Goal: Task Accomplishment & Management: Complete application form

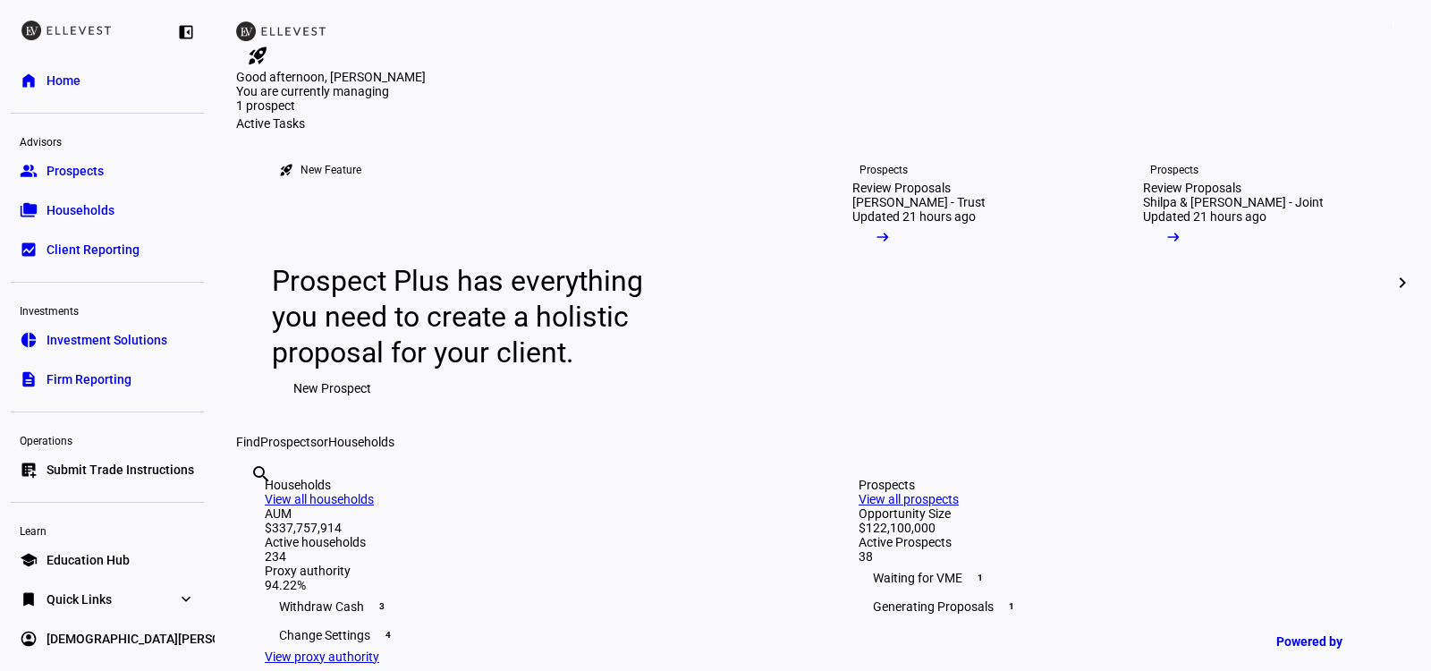
click at [143, 460] on span "Submit Trade Instructions" at bounding box center [120, 469] width 148 height 18
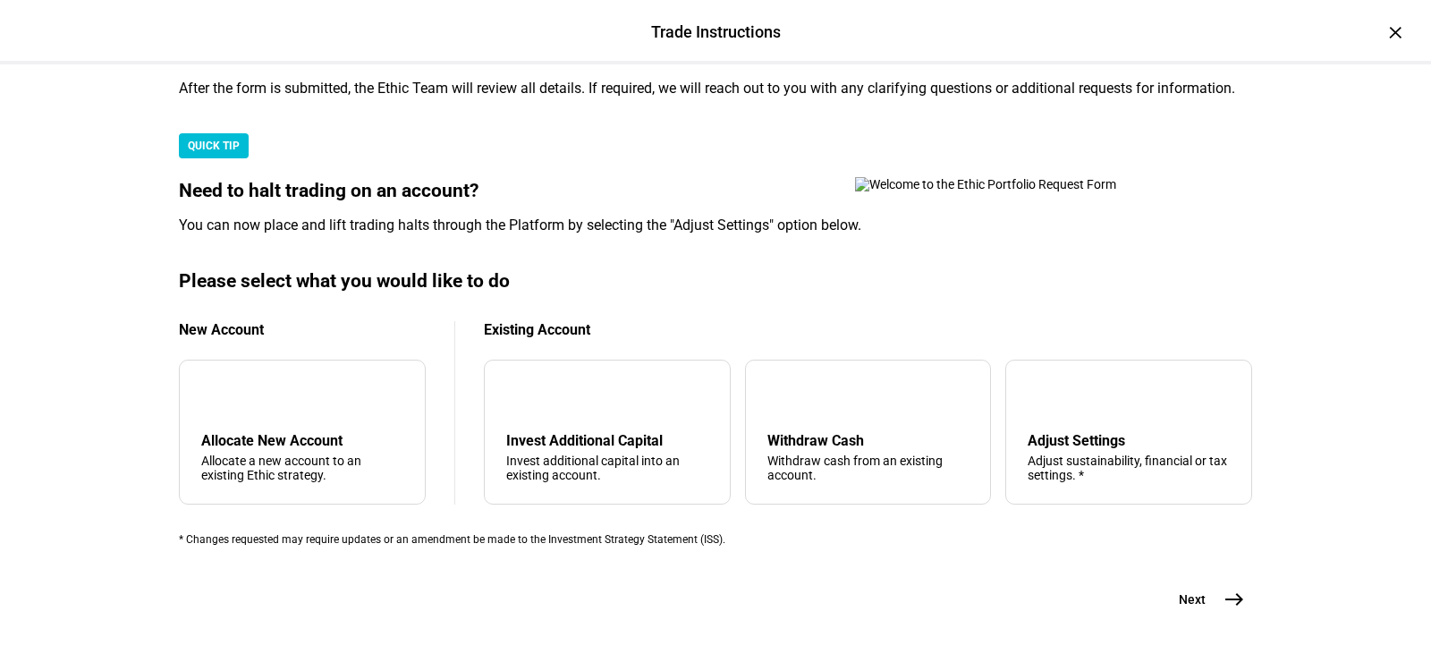
scroll to position [471, 0]
click at [823, 477] on div "Withdraw cash from an existing account." at bounding box center [868, 467] width 202 height 29
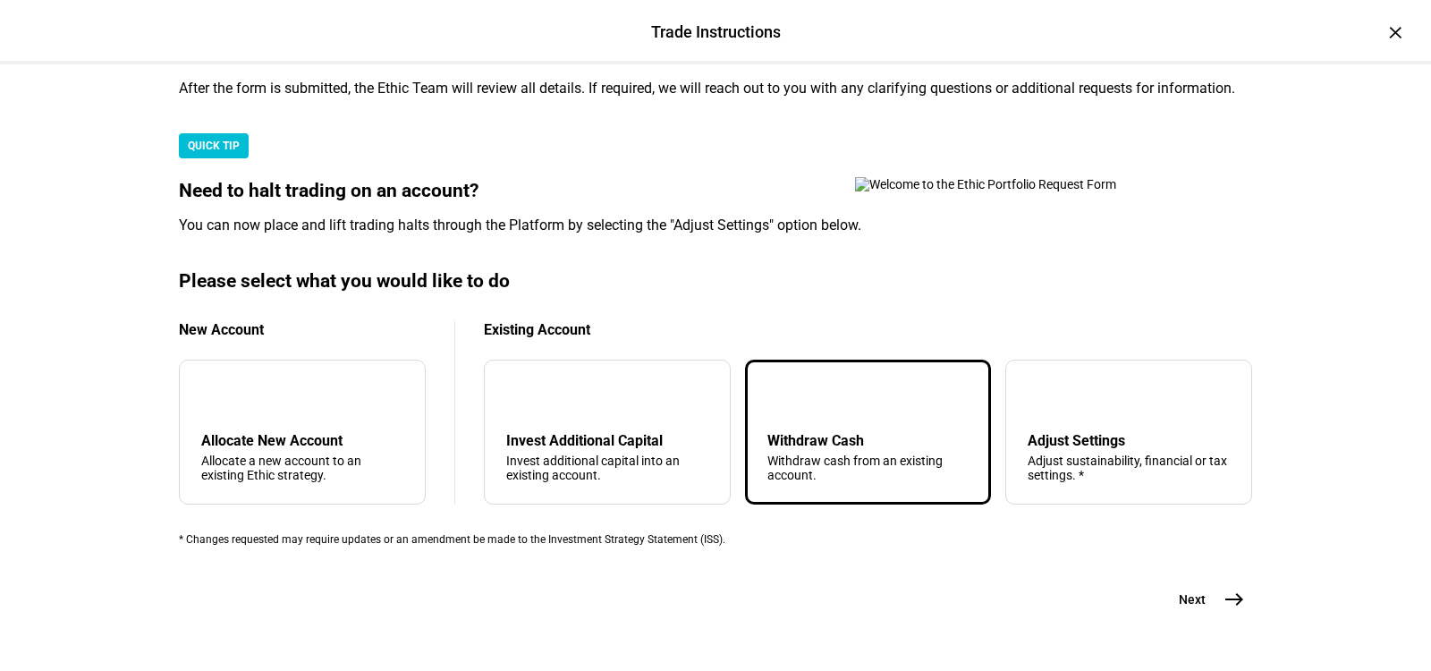
scroll to position [571, 0]
click at [1203, 533] on plt-prf-form-page "Submit Trade Instructions The Trade Instructions Form is your one-stop-shop for…" at bounding box center [715, 308] width 1073 height 618
click at [1191, 590] on span "Next" at bounding box center [1191, 599] width 27 height 18
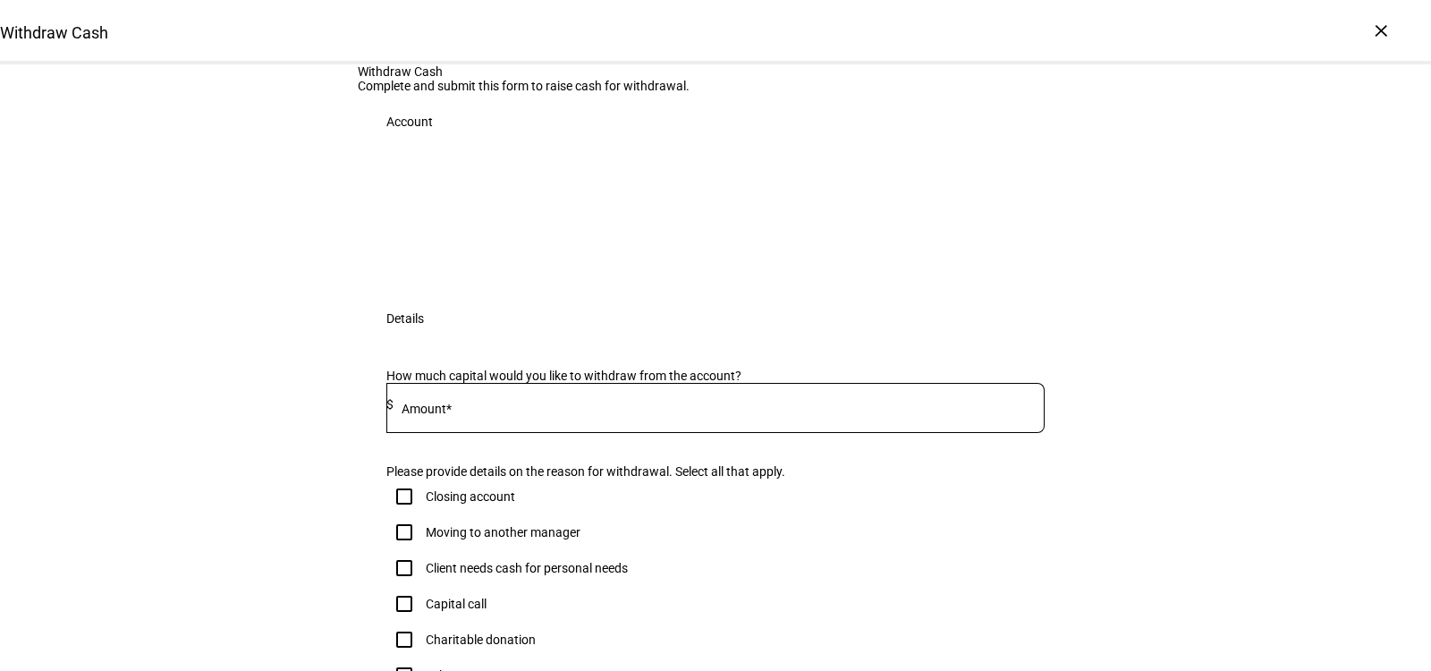
scroll to position [3, 0]
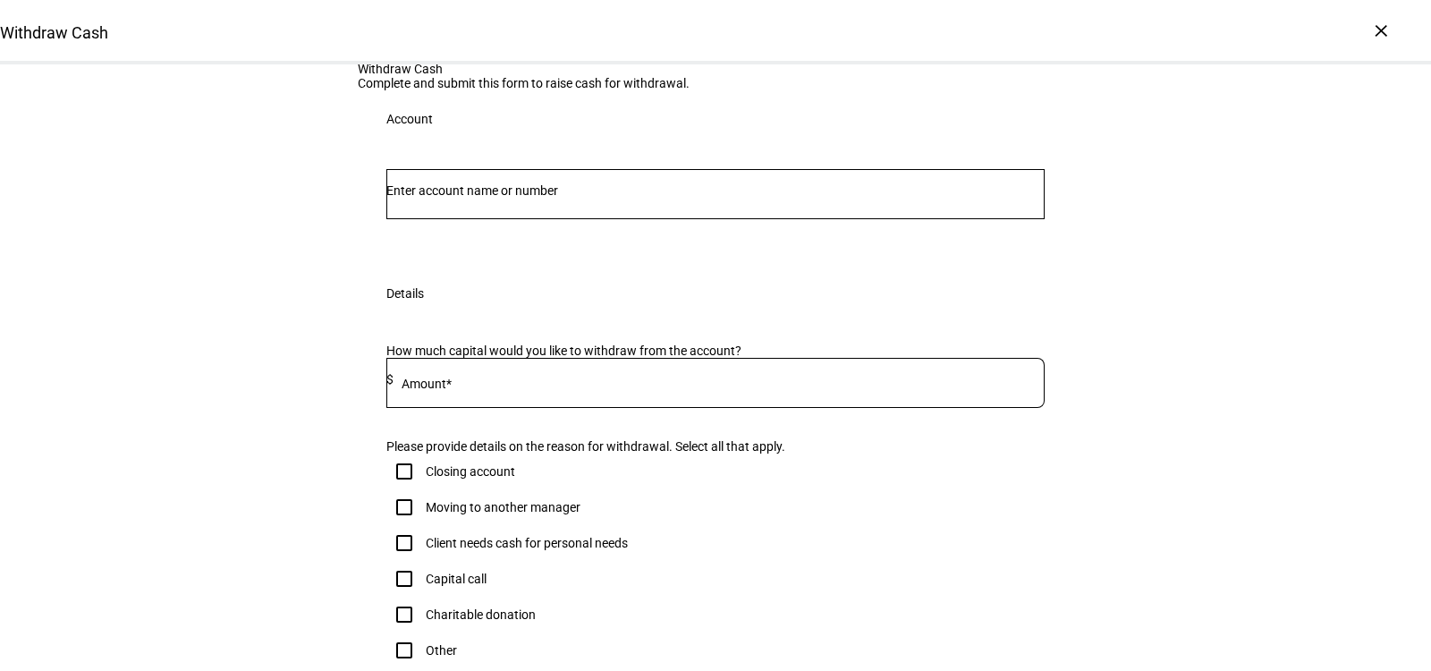
click at [531, 219] on div at bounding box center [715, 194] width 658 height 50
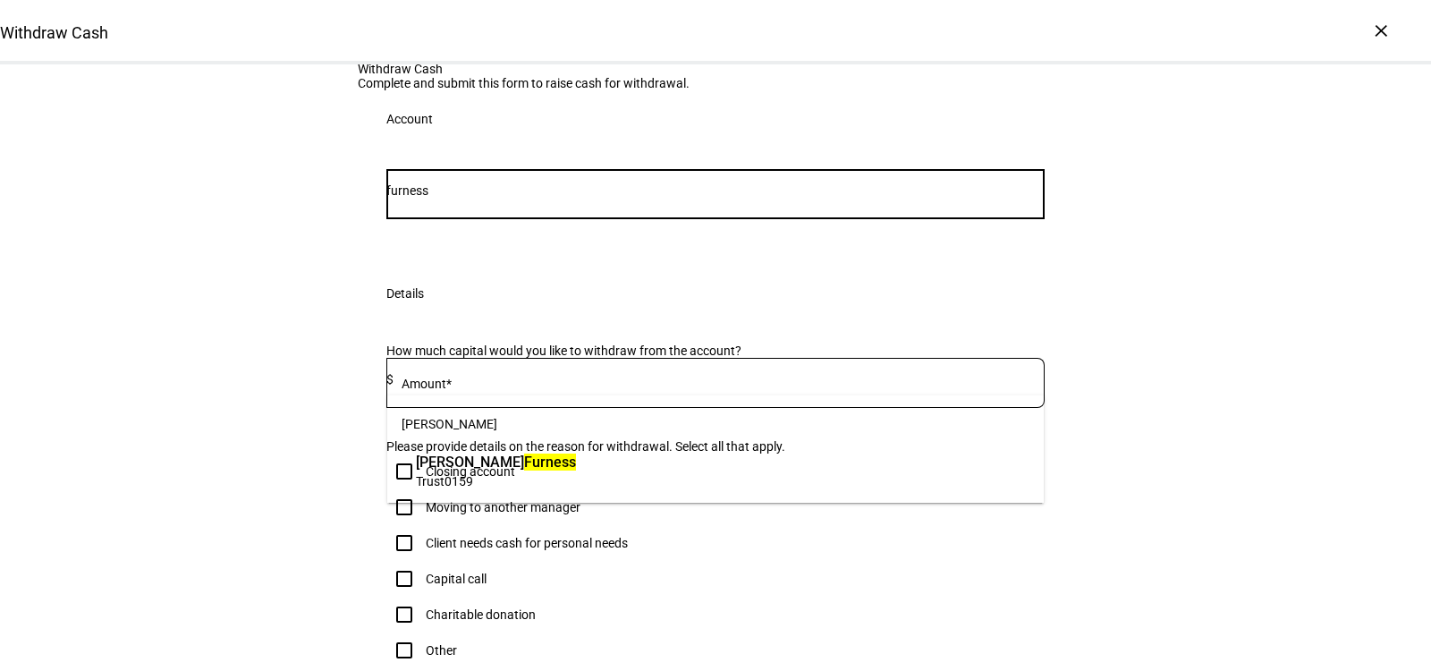
type input "furness"
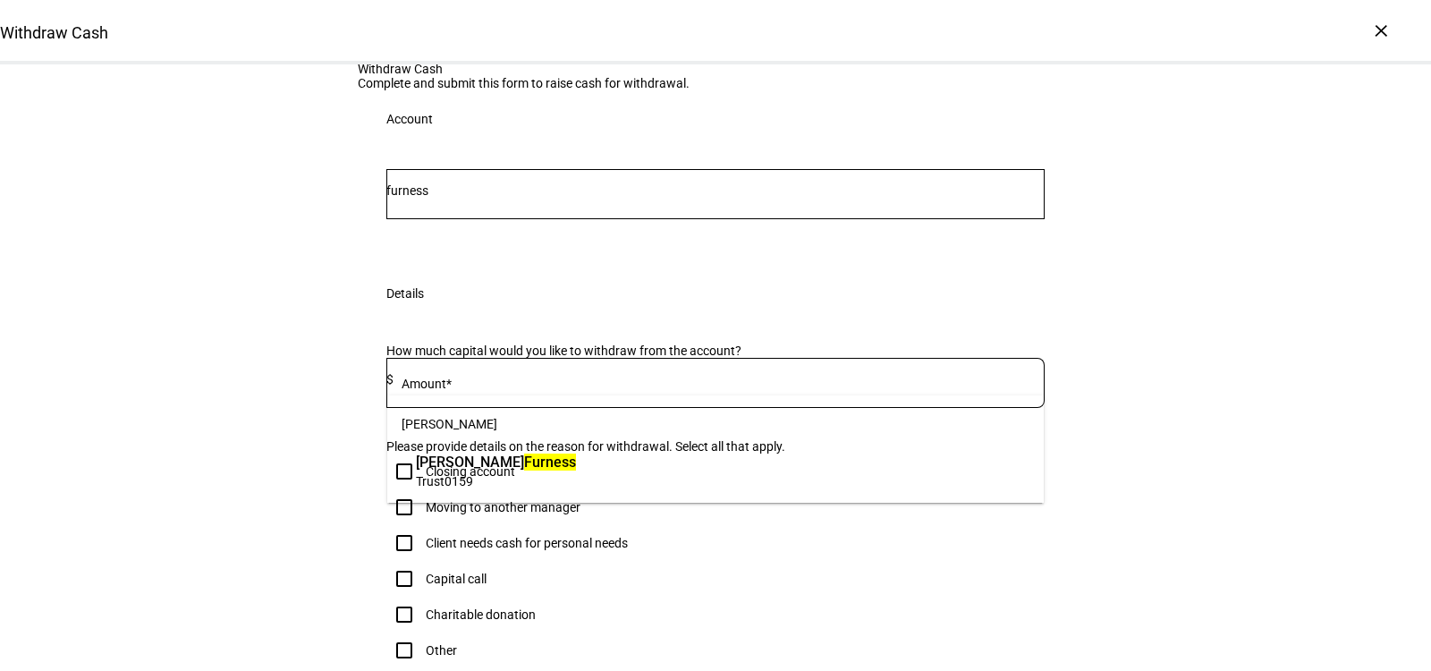
click at [503, 488] on span "Trust 0159" at bounding box center [496, 480] width 160 height 17
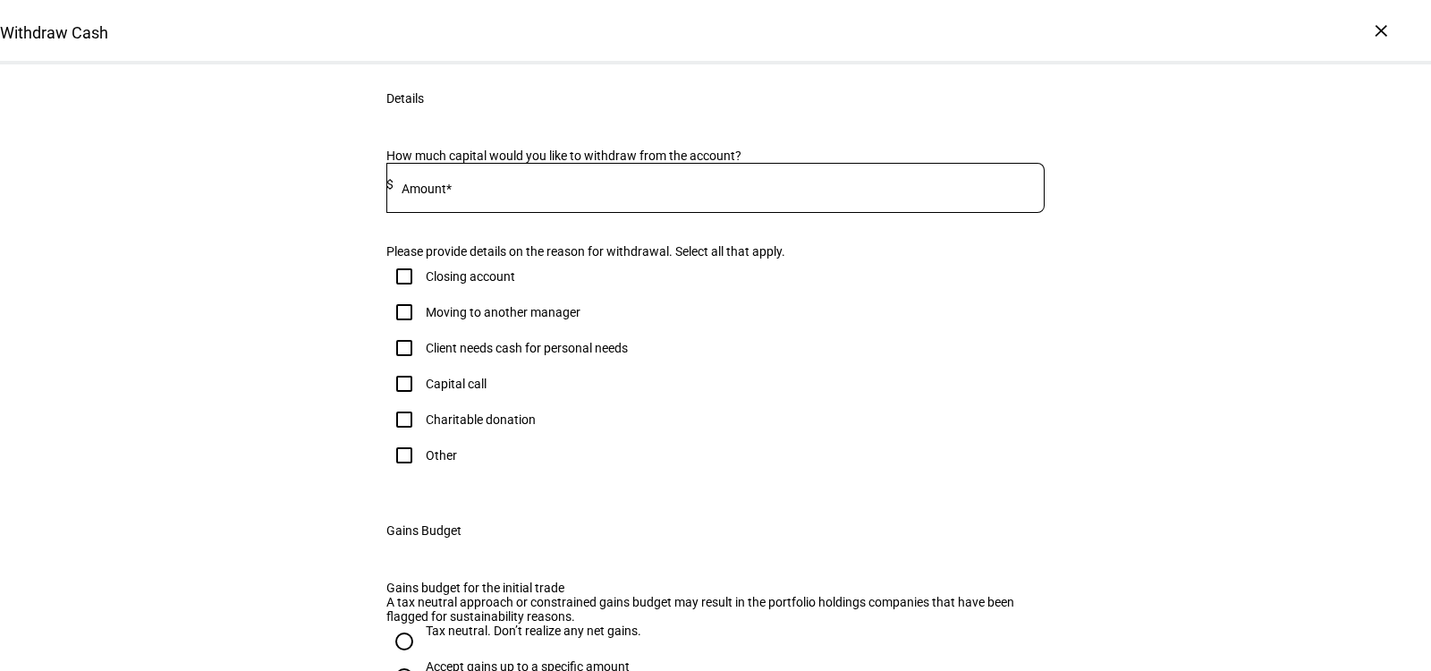
scroll to position [257, 0]
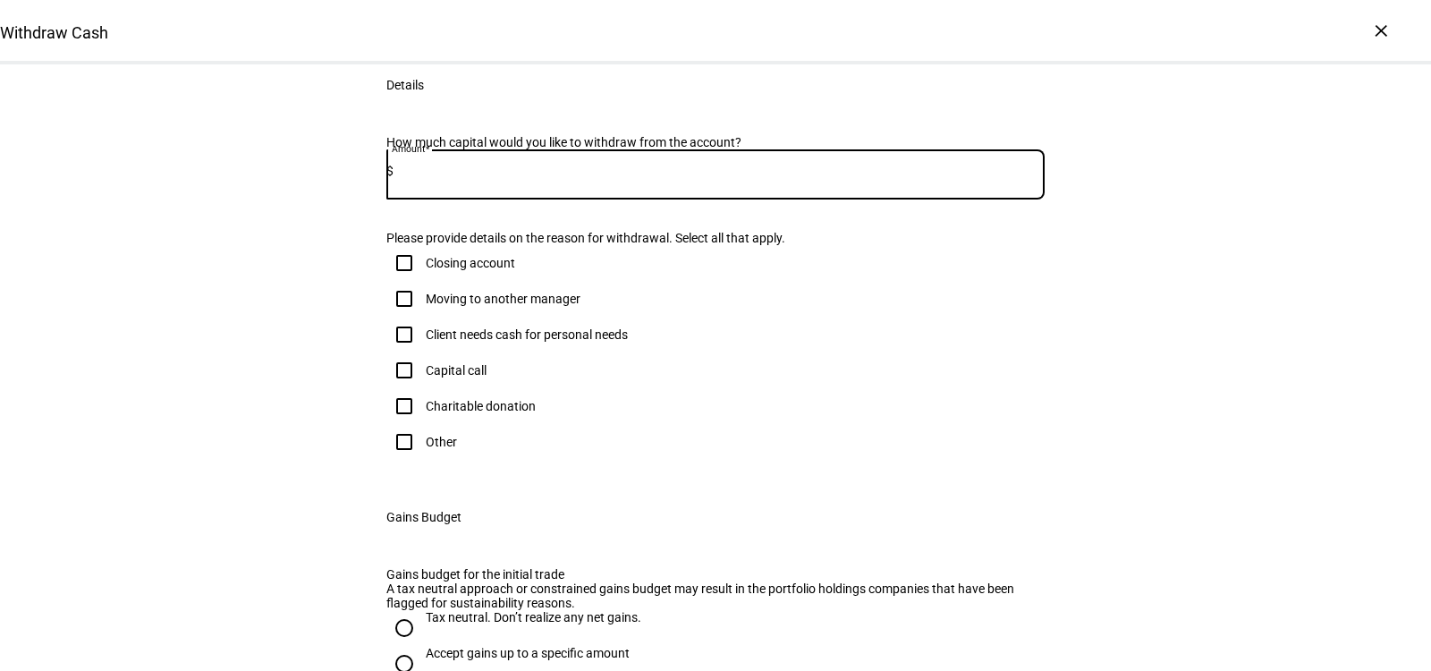
click at [475, 178] on input at bounding box center [718, 171] width 651 height 14
type input "20,000"
click at [496, 342] on div "Client needs cash for personal needs" at bounding box center [527, 334] width 202 height 14
click at [422, 352] on input "Client needs cash for personal needs" at bounding box center [404, 335] width 36 height 36
checkbox input "true"
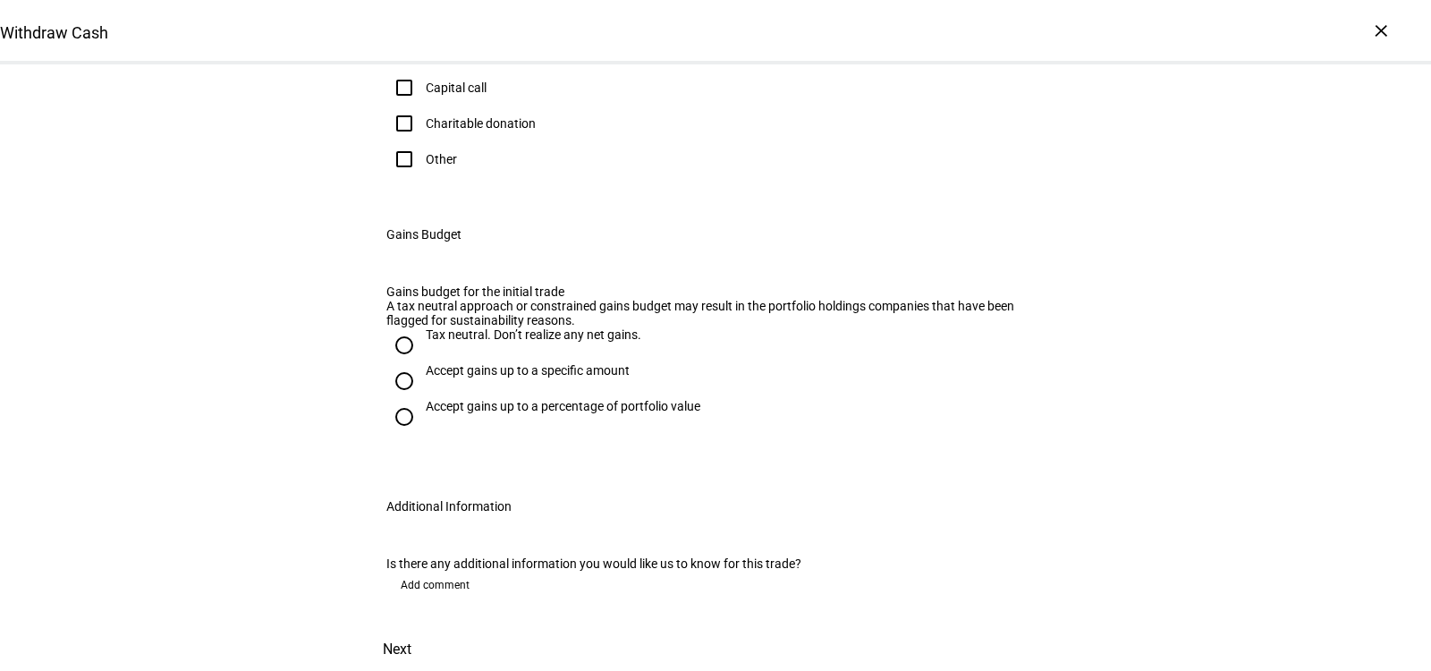
scroll to position [746, 0]
click at [519, 377] on div "Accept gains up to a specific amount" at bounding box center [528, 370] width 204 height 14
click at [422, 399] on input "Accept gains up to a specific amount" at bounding box center [404, 381] width 36 height 36
radio input "true"
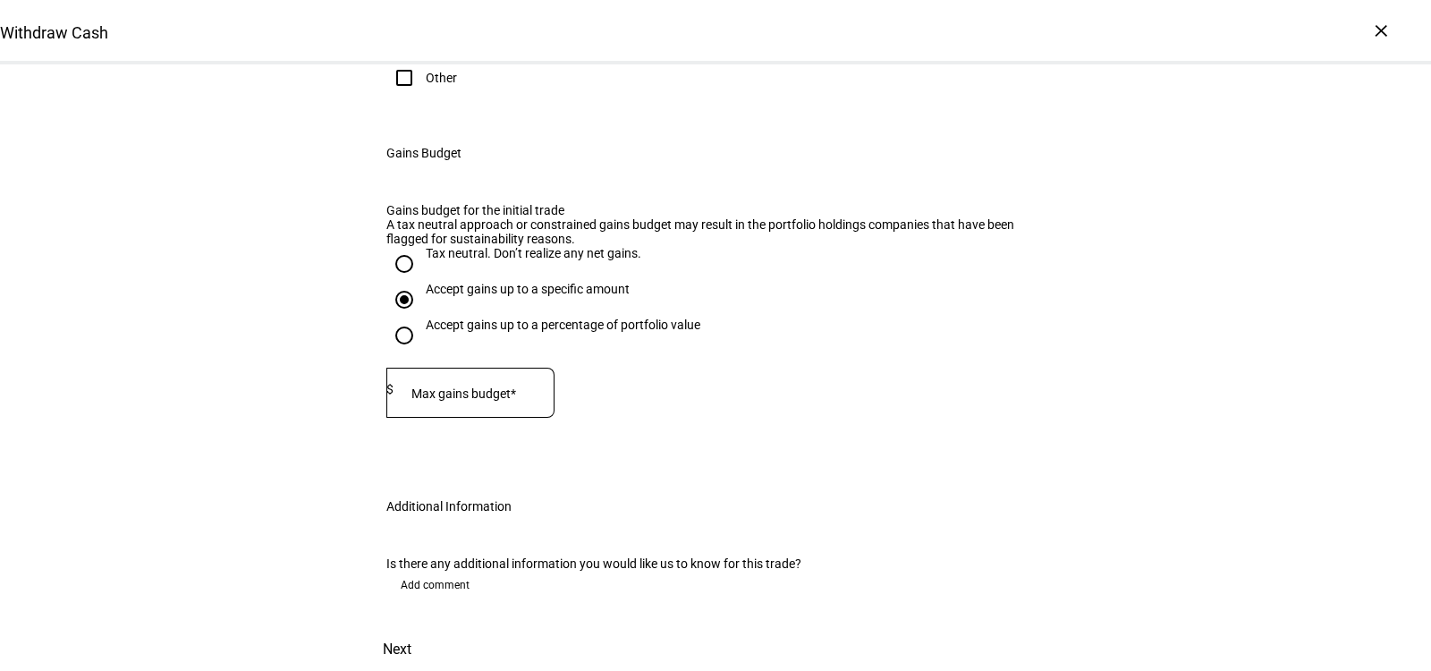
click at [515, 418] on div at bounding box center [473, 392] width 161 height 50
type input "7,000"
click at [411, 628] on span "Next" at bounding box center [397, 649] width 29 height 43
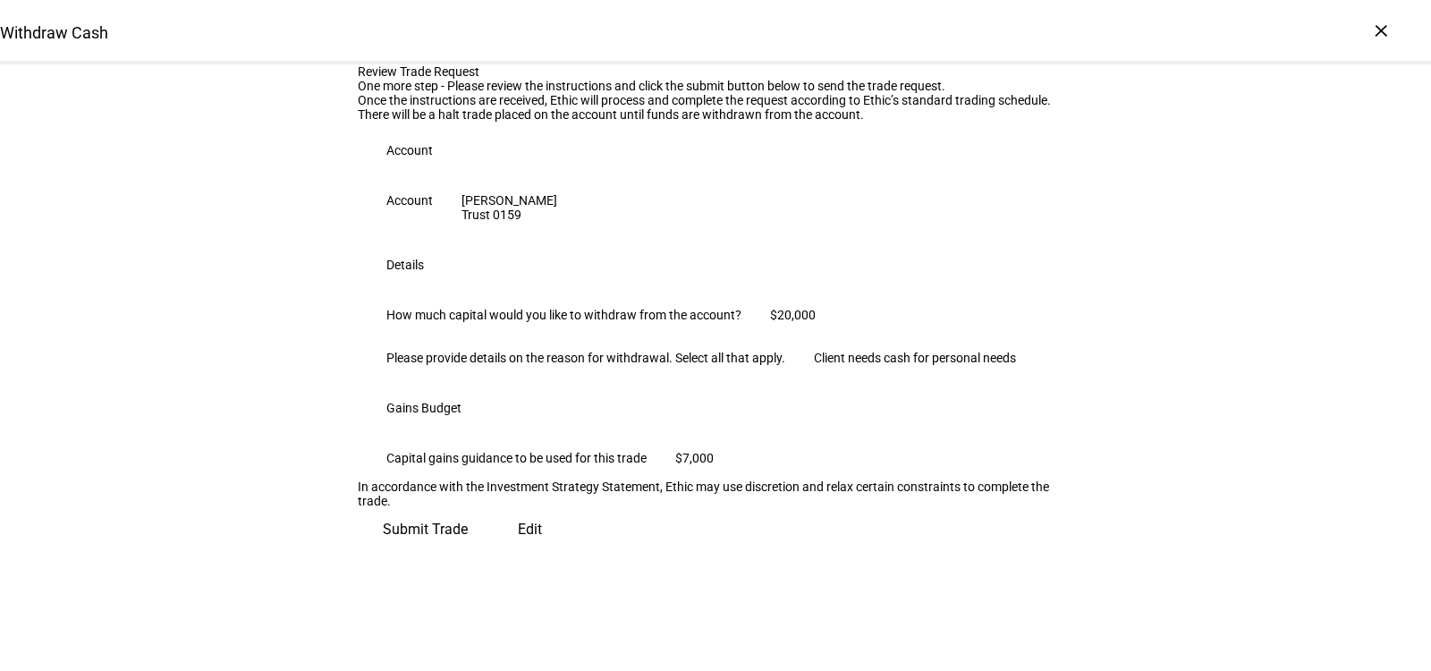
scroll to position [321, 0]
click at [468, 551] on span "Submit Trade" at bounding box center [425, 529] width 85 height 43
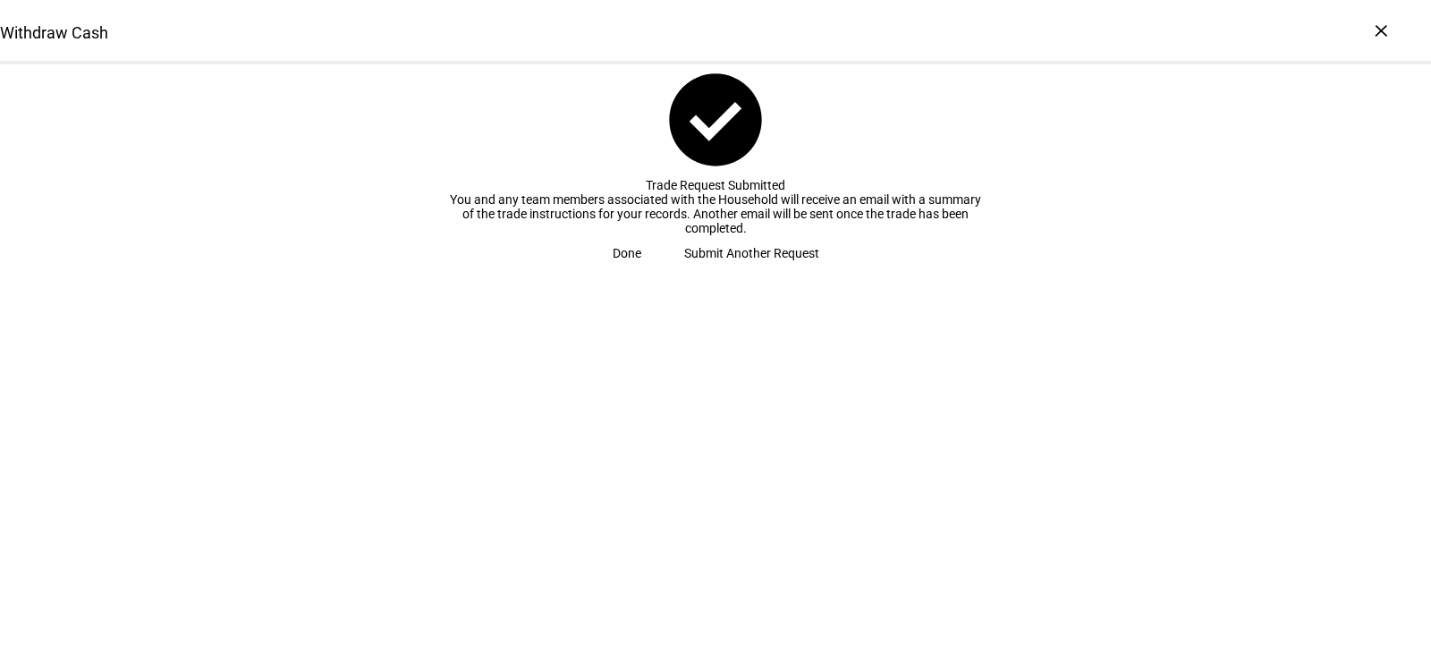
click at [641, 271] on span "Done" at bounding box center [626, 253] width 29 height 36
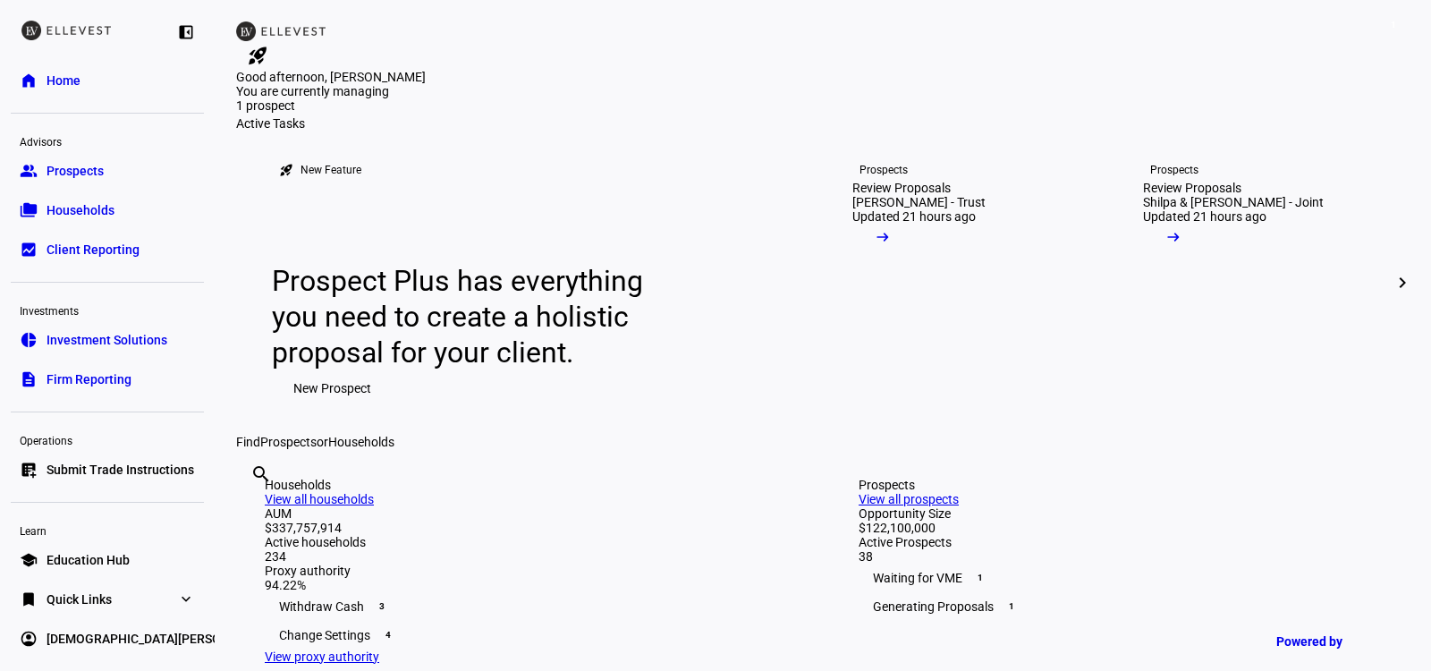
click at [123, 467] on span "Submit Trade Instructions" at bounding box center [120, 469] width 148 height 18
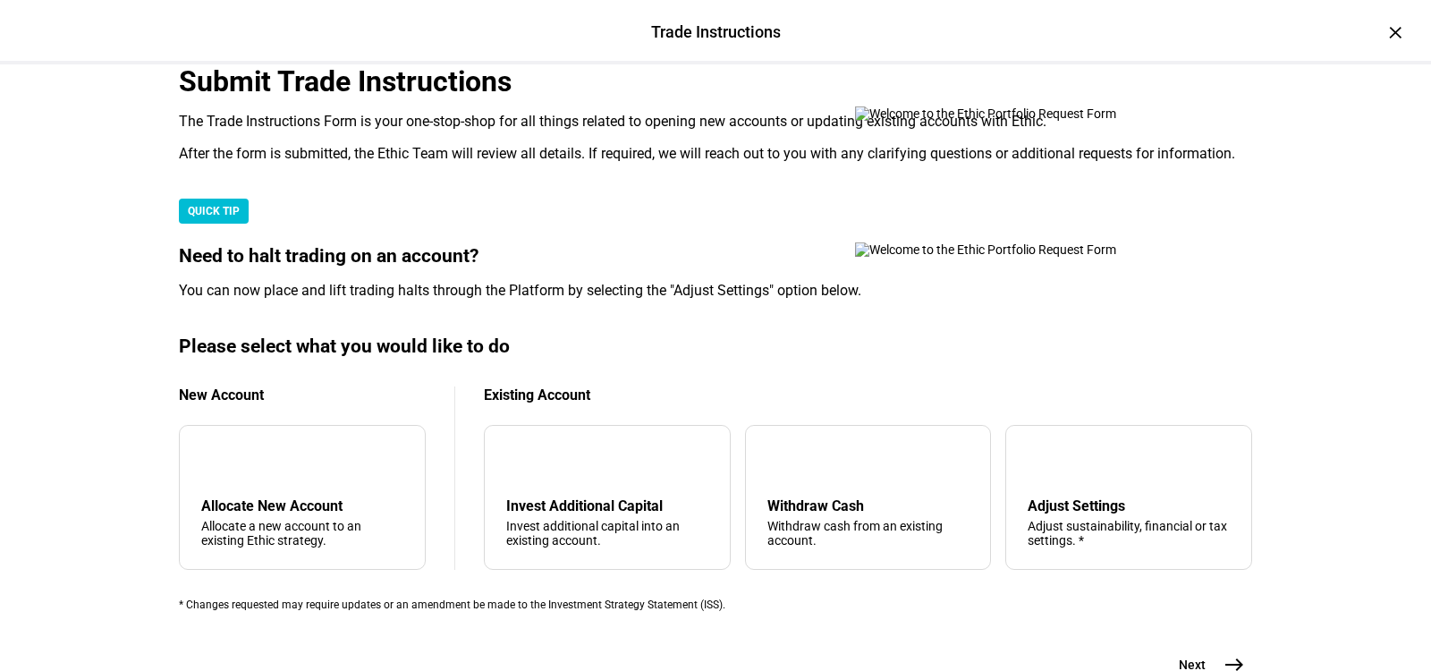
scroll to position [571, 0]
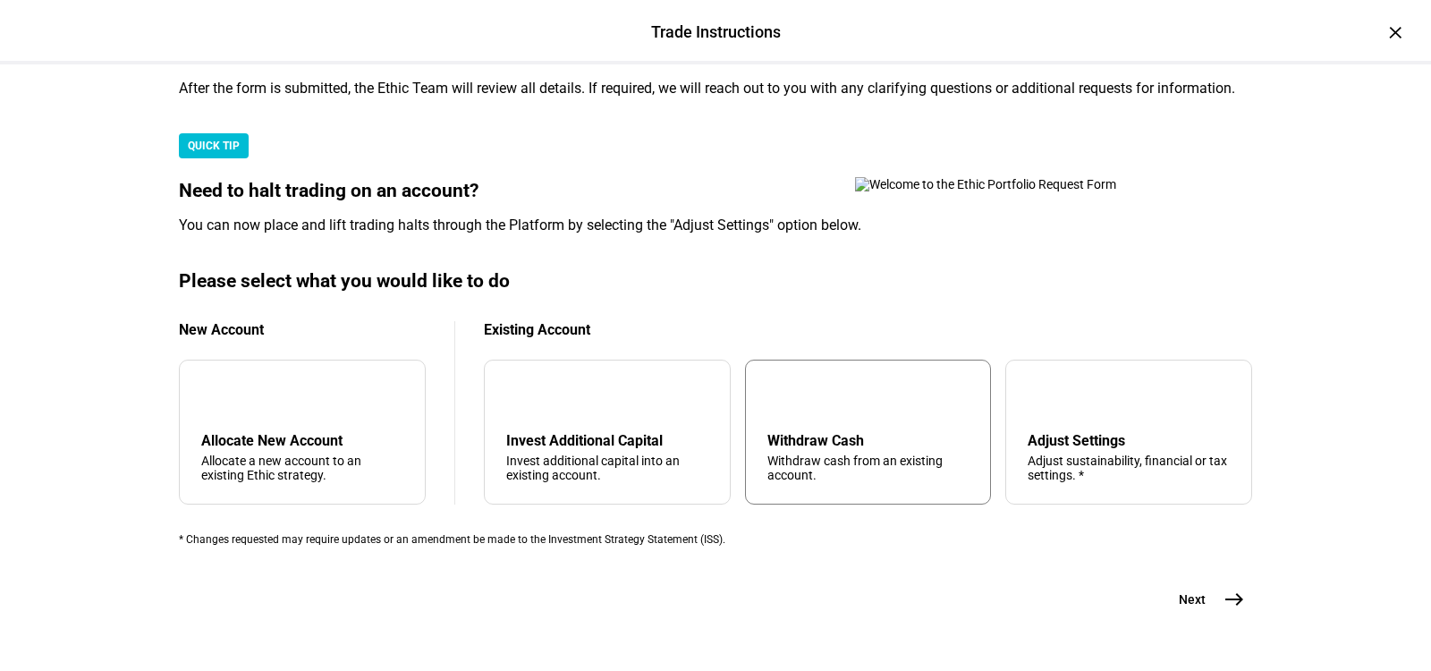
click at [801, 453] on div "Withdraw cash from an existing account." at bounding box center [868, 467] width 202 height 29
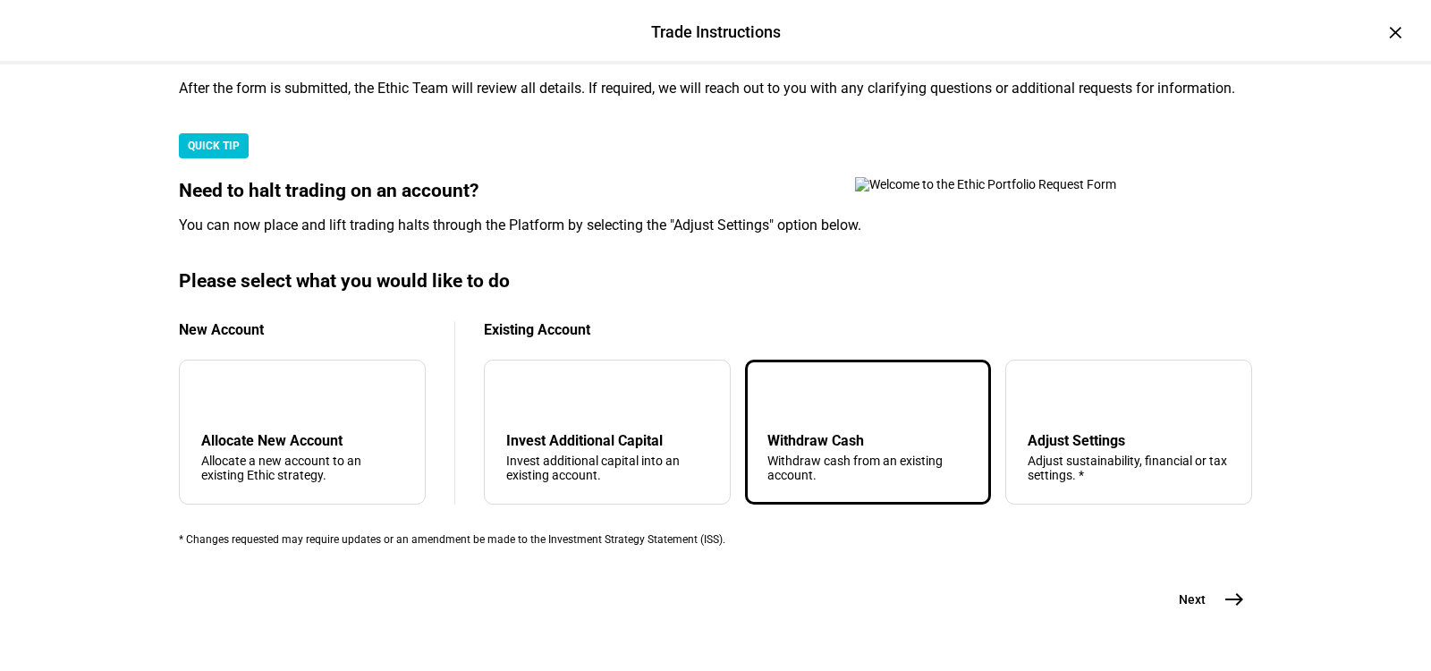
click at [1211, 581] on button "Next east" at bounding box center [1204, 599] width 95 height 36
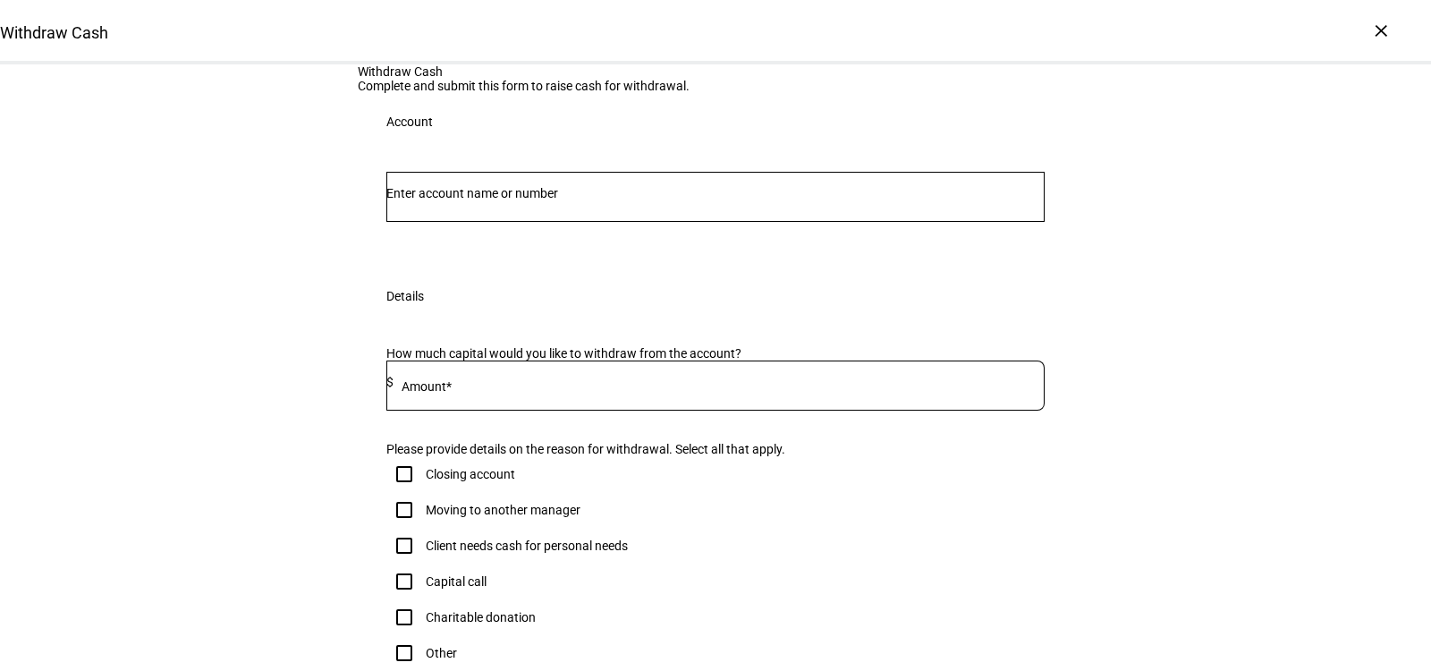
click at [543, 222] on div at bounding box center [715, 197] width 658 height 50
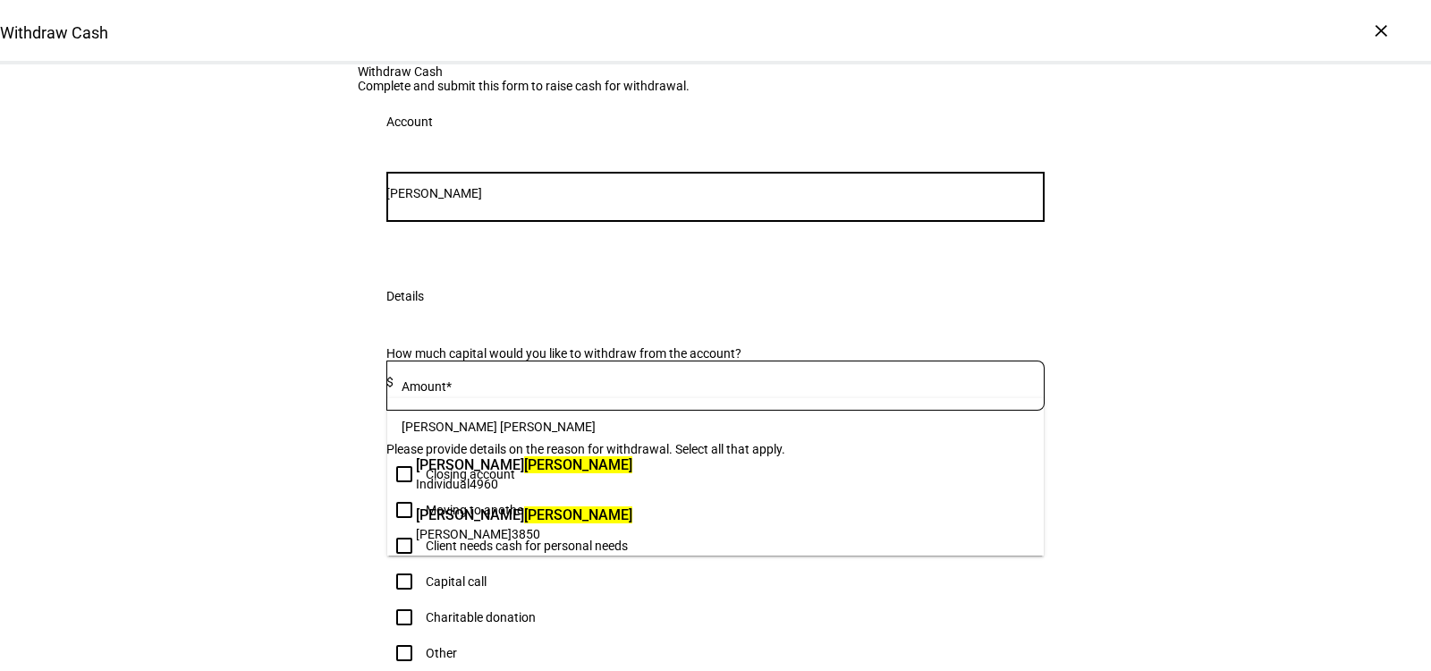
type input "[PERSON_NAME]"
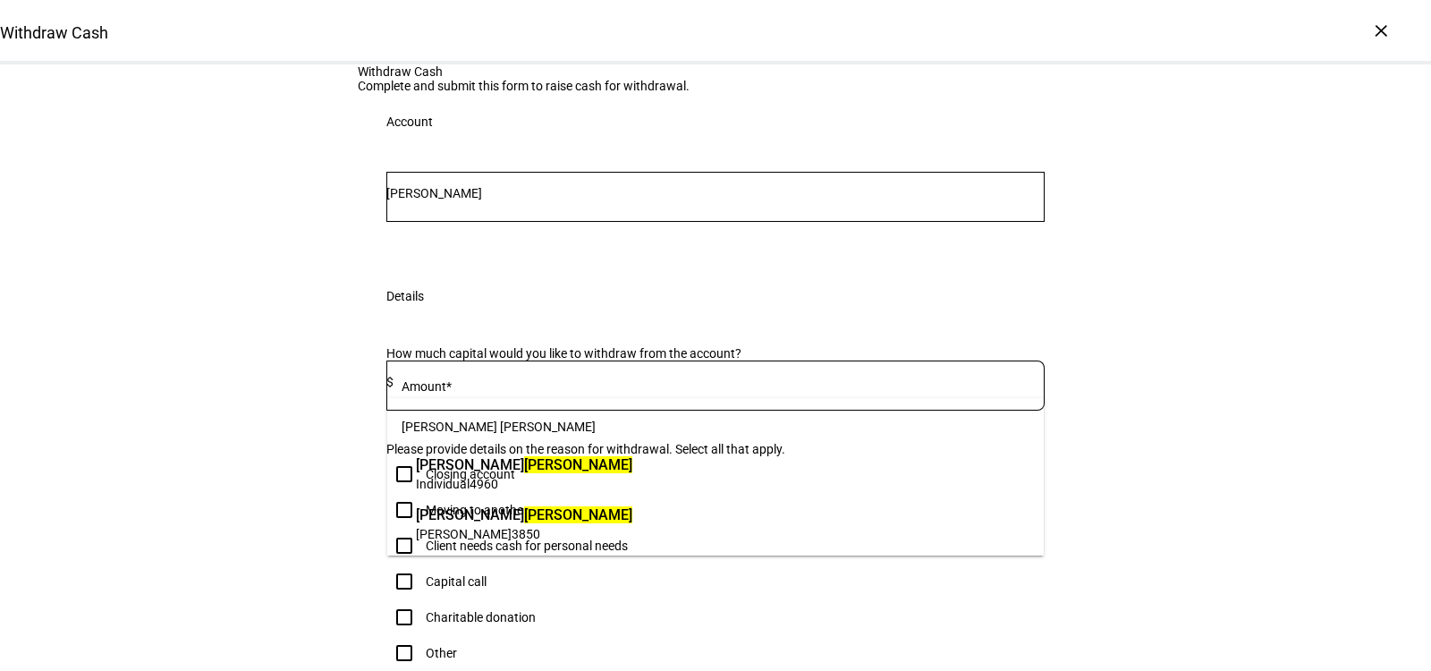
click at [551, 486] on span "Individual 4960" at bounding box center [524, 483] width 216 height 17
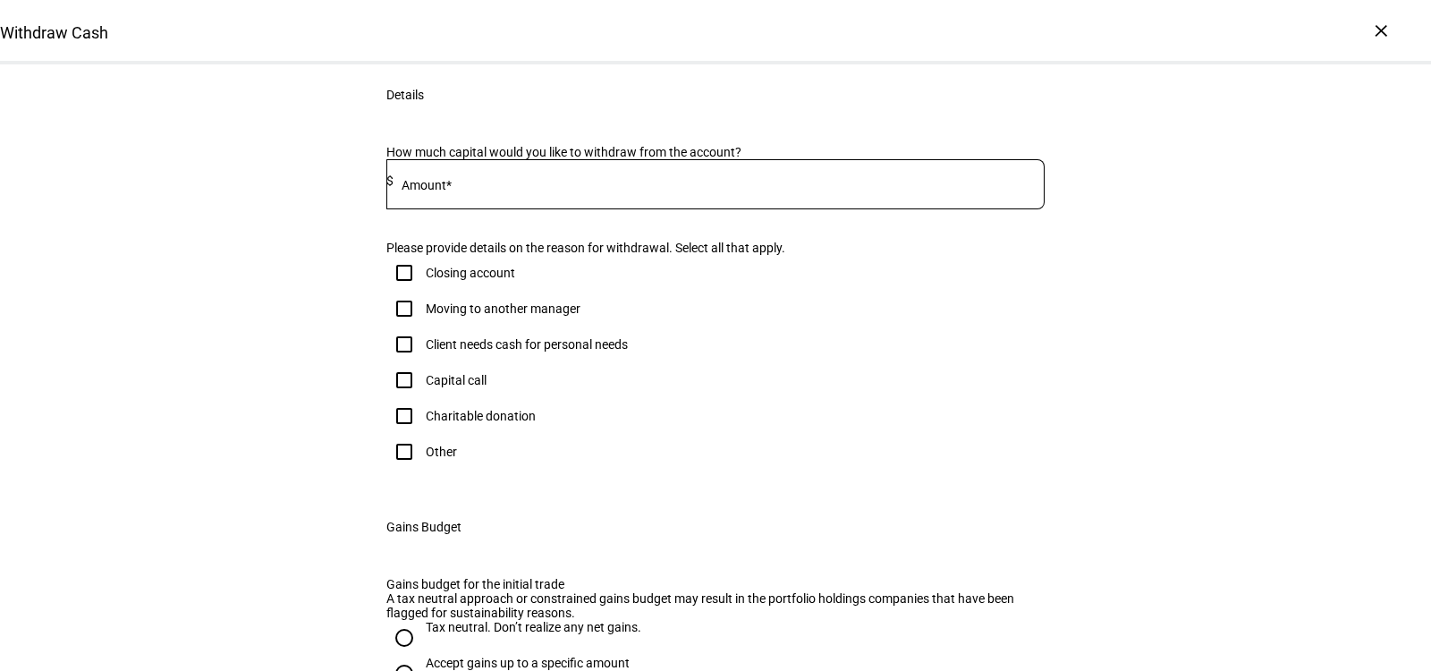
scroll to position [254, 0]
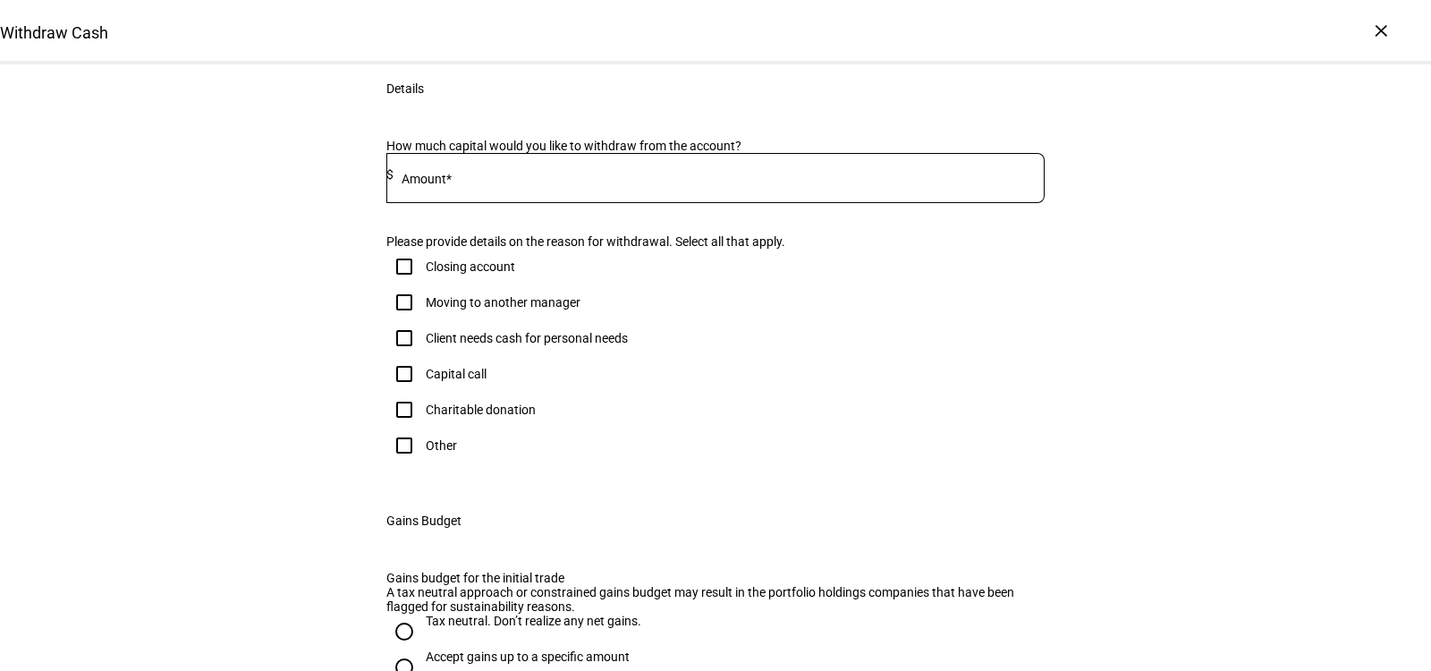
click at [526, 220] on div at bounding box center [715, 211] width 658 height 17
click at [495, 182] on input at bounding box center [718, 174] width 651 height 14
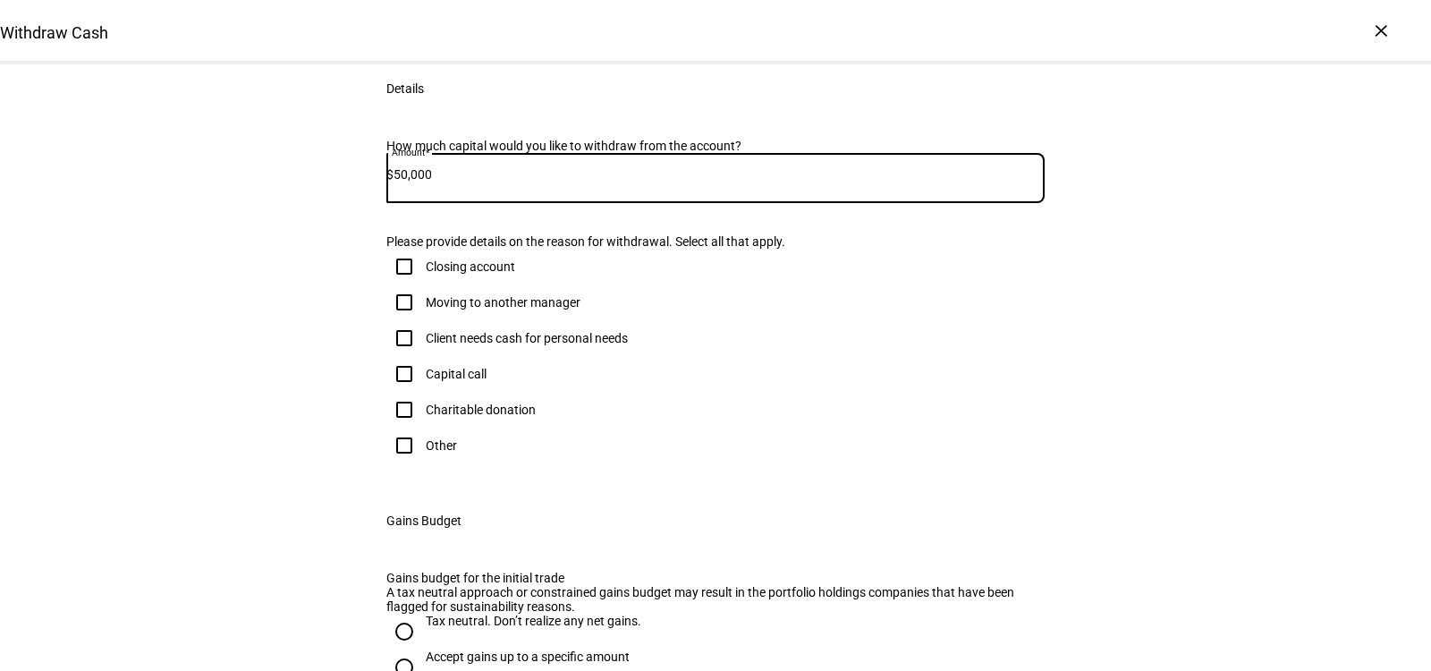
type input "50,000"
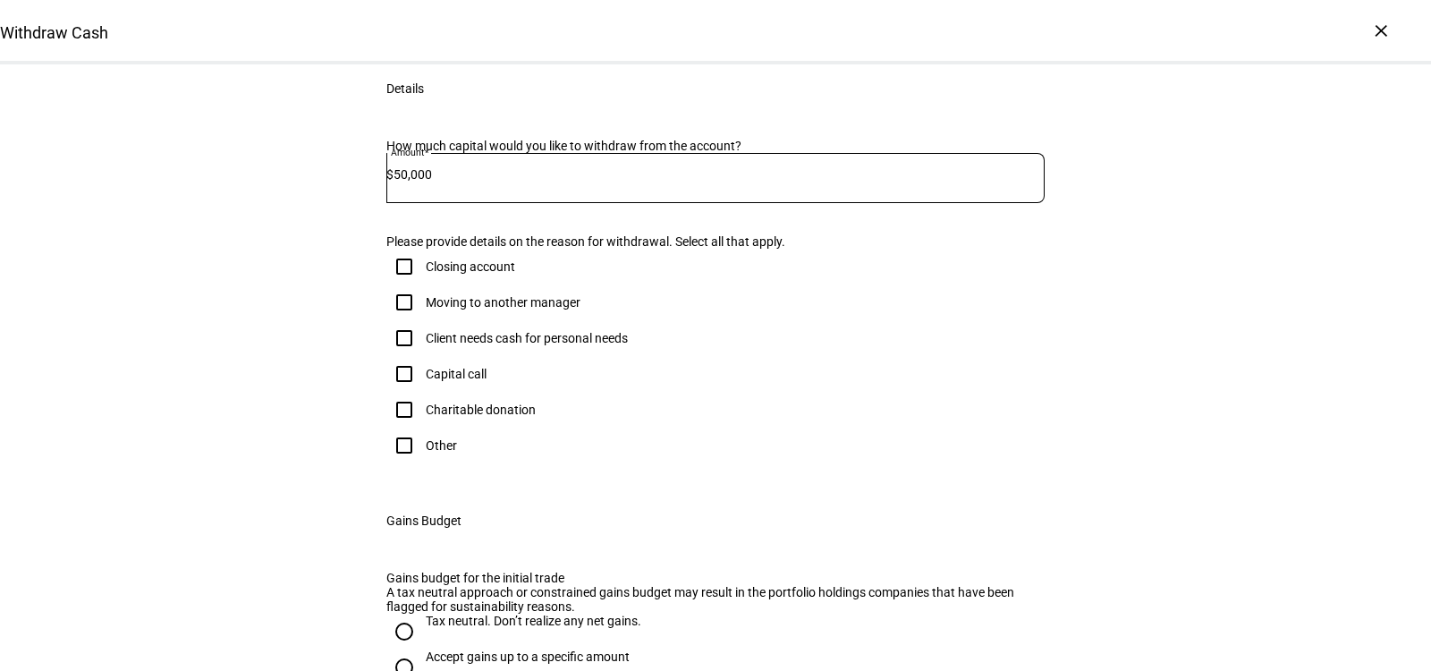
click at [528, 345] on div "Client needs cash for personal needs" at bounding box center [527, 338] width 202 height 14
click at [422, 356] on input "Client needs cash for personal needs" at bounding box center [404, 338] width 36 height 36
checkbox input "true"
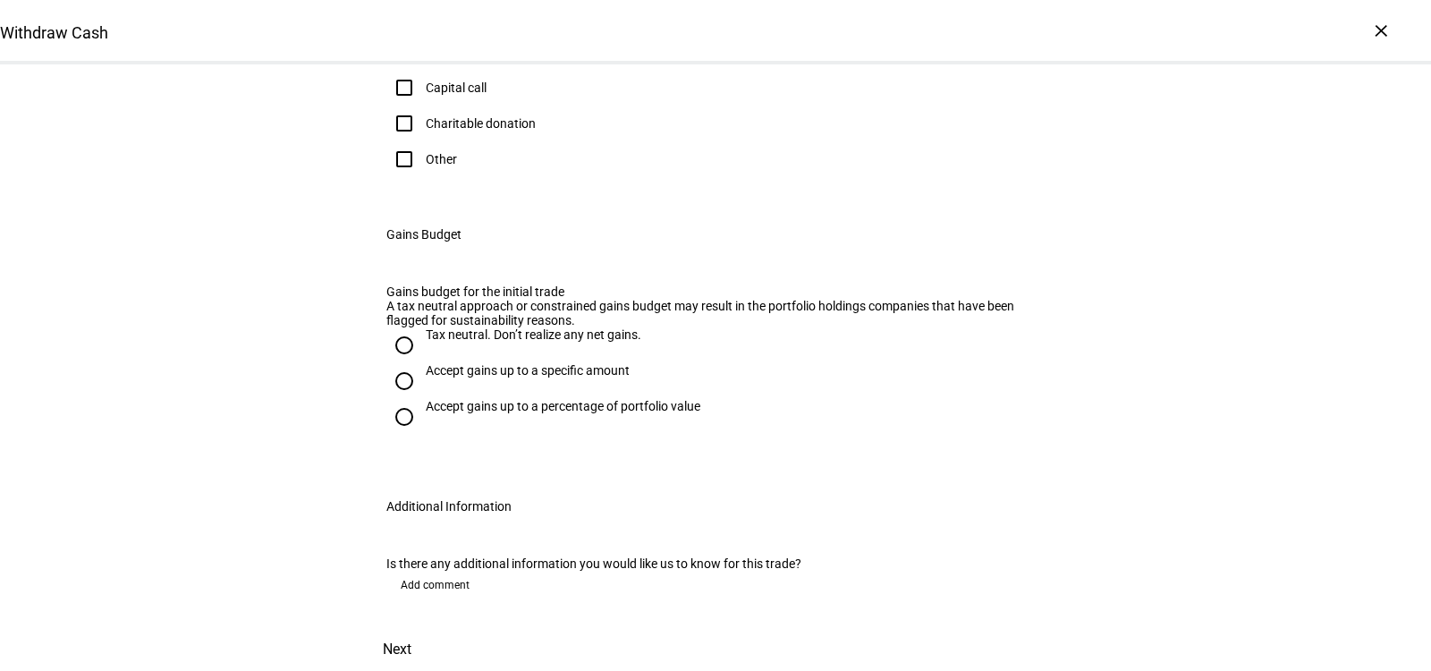
scroll to position [595, 0]
click at [511, 377] on div "Accept gains up to a specific amount" at bounding box center [528, 370] width 204 height 14
click at [422, 399] on input "Accept gains up to a specific amount" at bounding box center [404, 381] width 36 height 36
radio input "true"
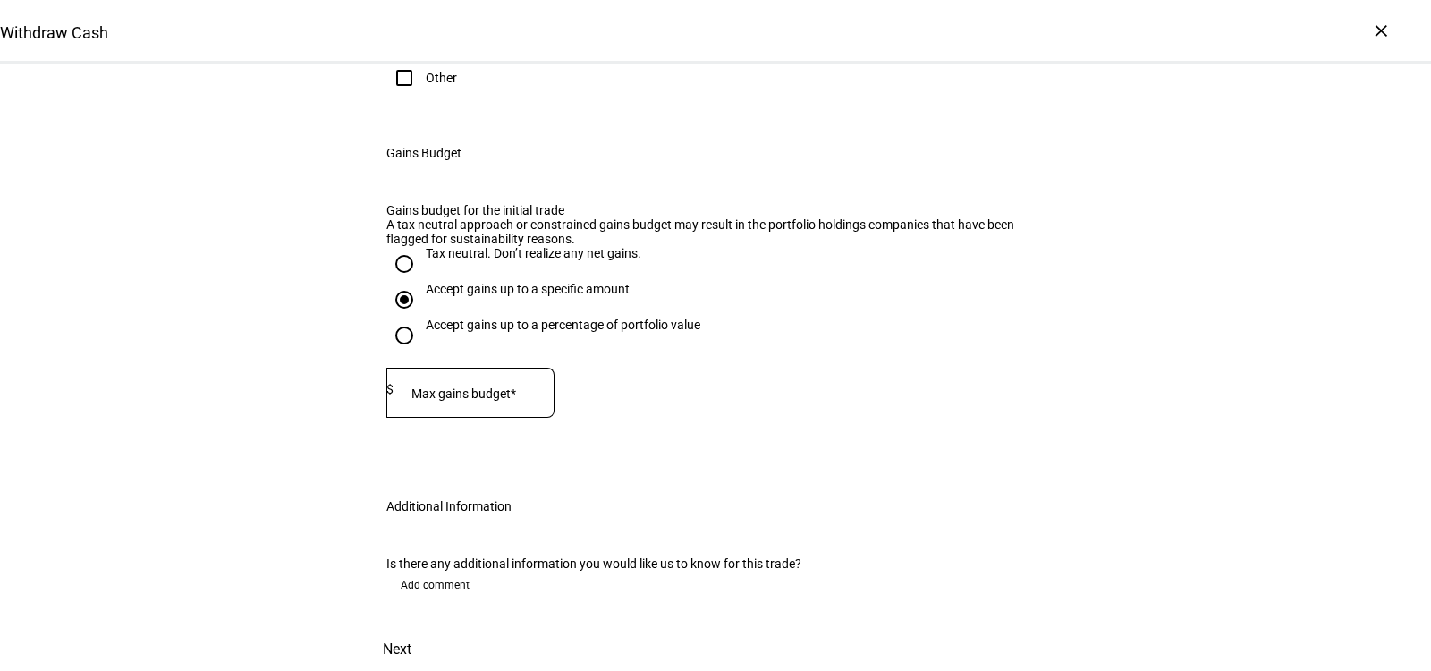
click at [473, 401] on mat-label "Max gains budget*" at bounding box center [463, 393] width 105 height 14
type input "1"
click at [424, 570] on span "Add comment" at bounding box center [435, 584] width 69 height 29
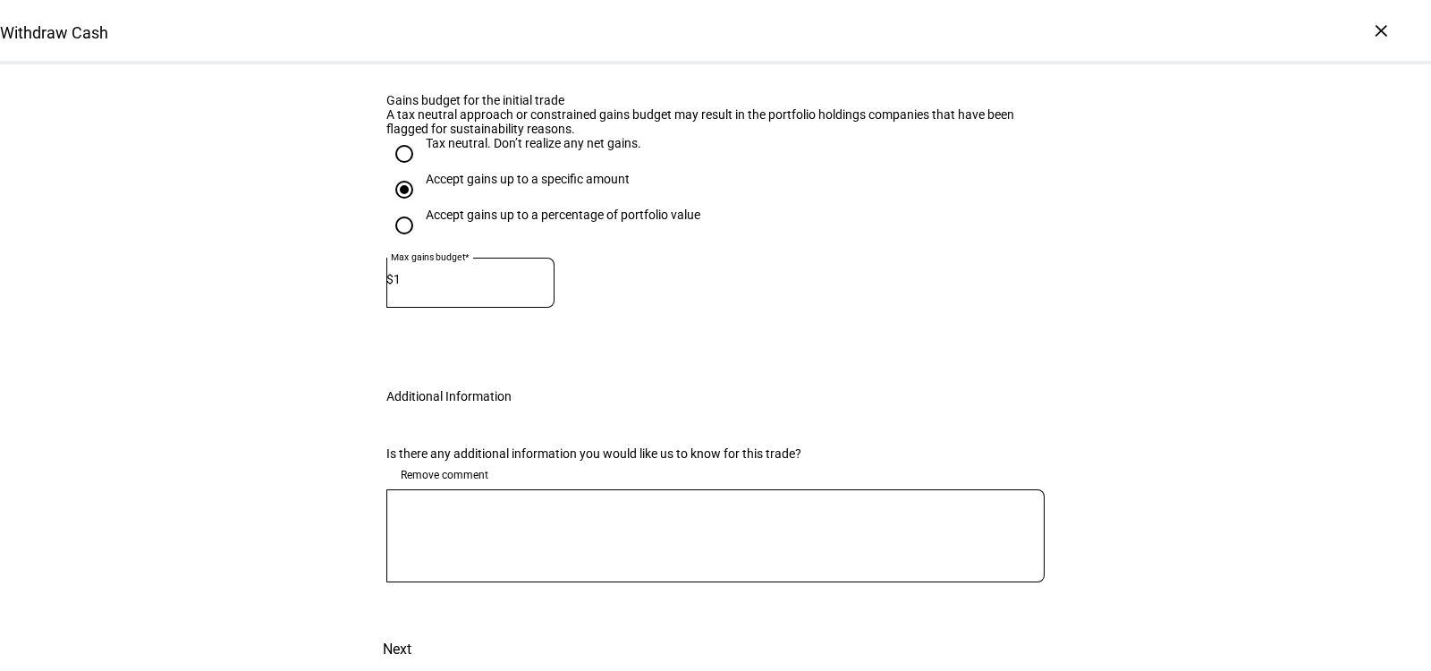
click at [464, 568] on textarea at bounding box center [715, 535] width 658 height 64
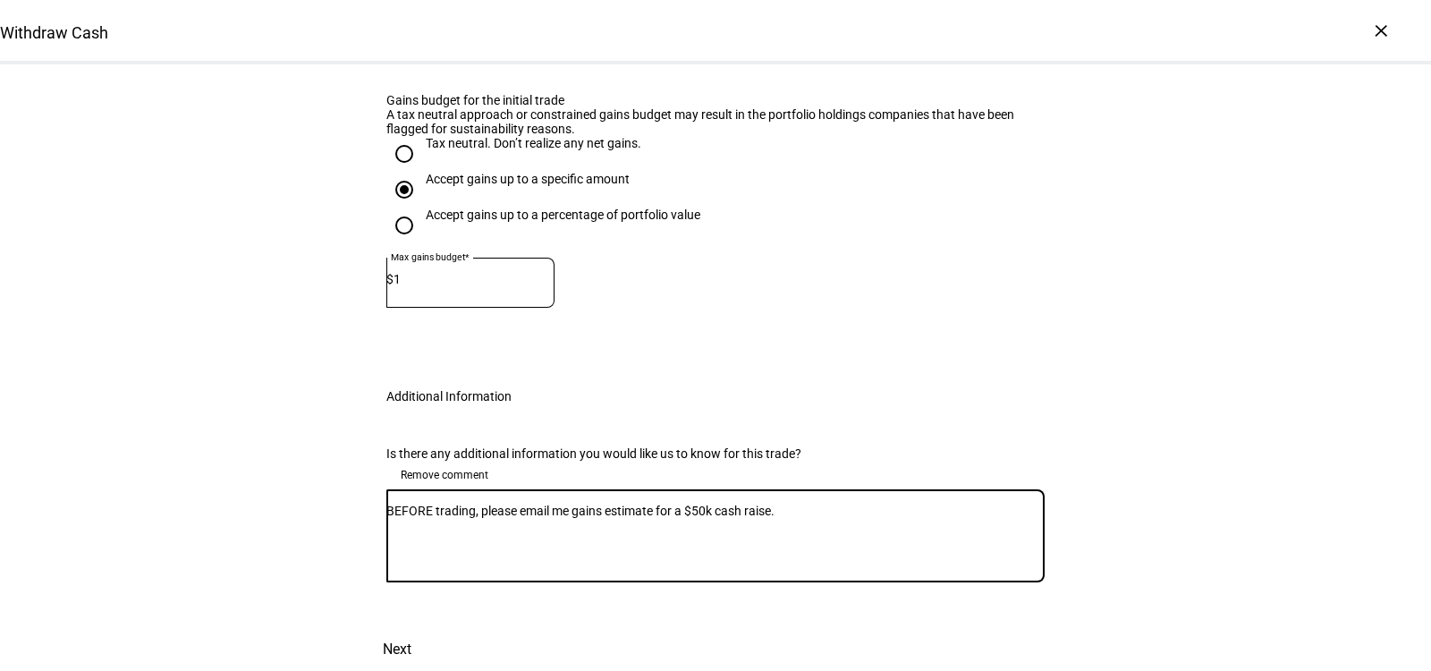
click at [816, 568] on textarea "BEFORE trading, please email me gains estimate for a $50k cash raise." at bounding box center [715, 535] width 658 height 64
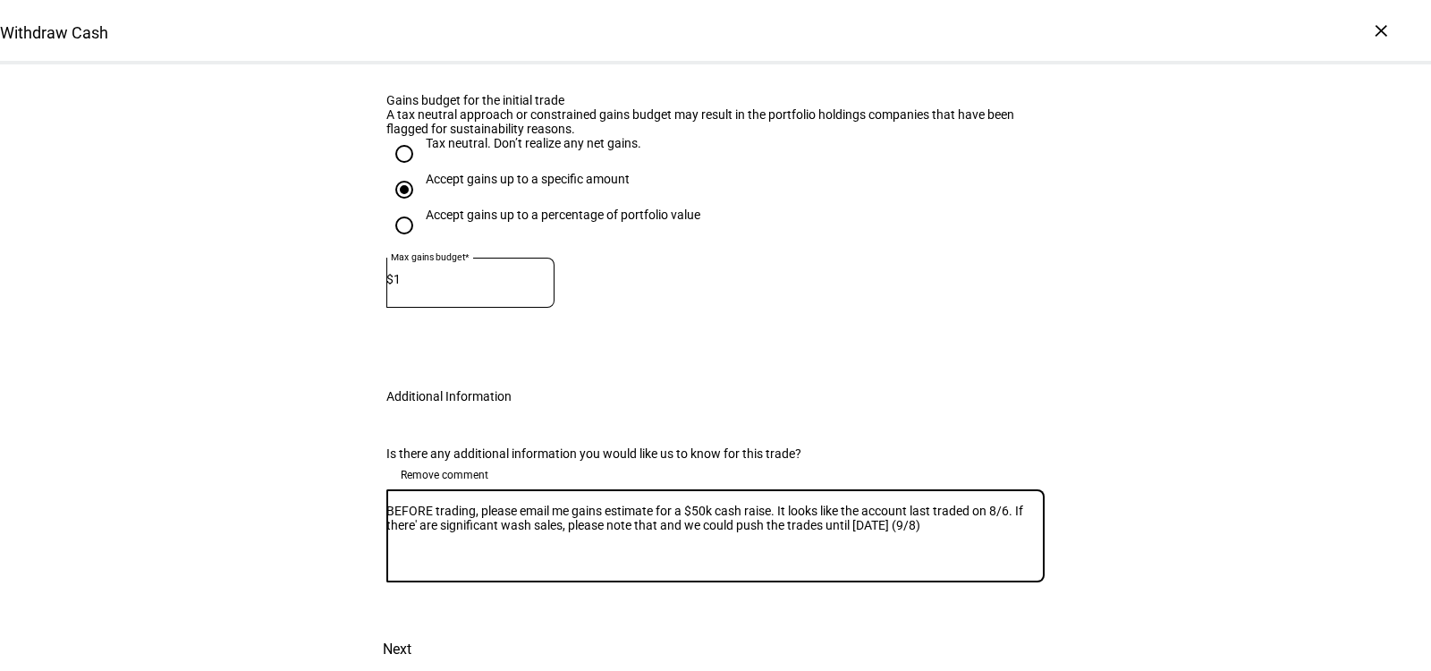
scroll to position [1128, 0]
click at [720, 503] on textarea "BEFORE trading, please email me gains estimate for a $50k cash raise. It looks …" at bounding box center [715, 535] width 658 height 64
click at [460, 503] on textarea "BEFORE trading, please email me gains estimate for a $60k cash raise. It looks …" at bounding box center [715, 535] width 658 height 64
click at [995, 503] on textarea "BEFORE trading, please email me gains estimate for a $60k cash raise. It looks …" at bounding box center [715, 535] width 658 height 64
click at [669, 503] on textarea "BEFORE trading, please email me gains estimate for a $60k cash raise. It looks …" at bounding box center [715, 535] width 658 height 64
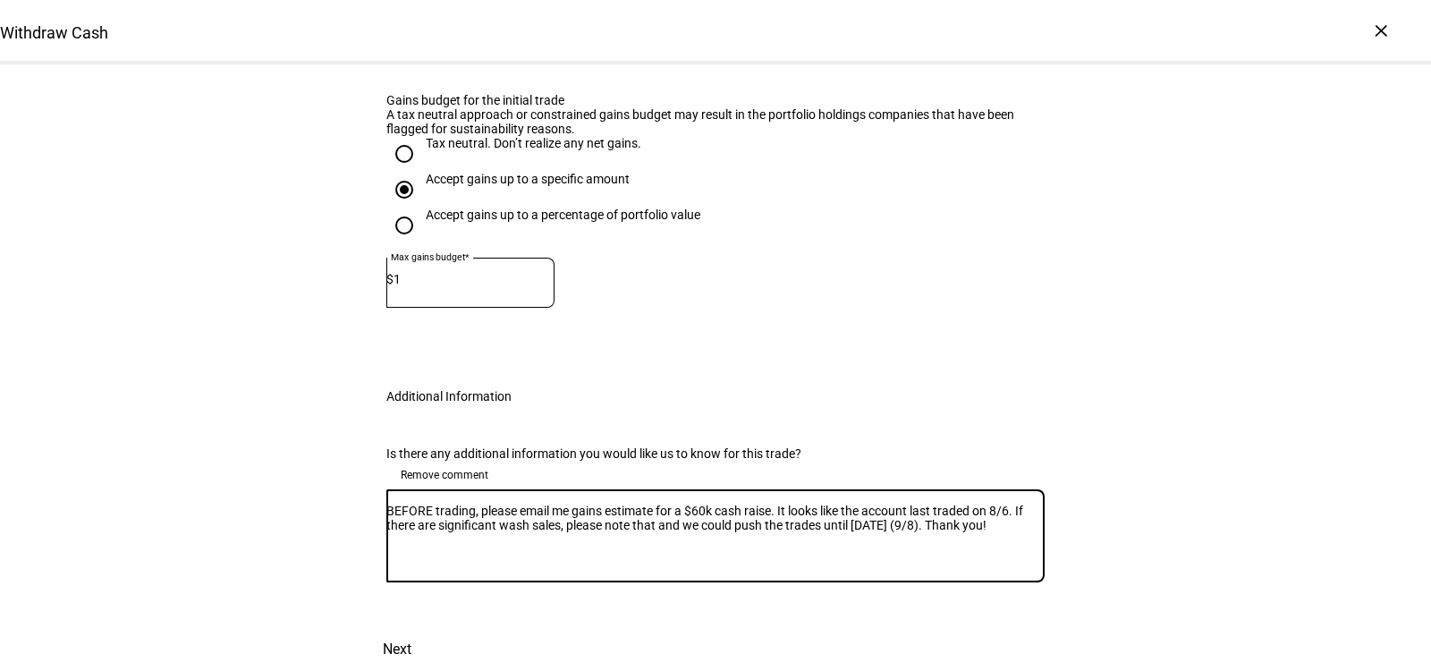
click at [669, 503] on textarea "BEFORE trading, please email me gains estimate for a $60k cash raise. It looks …" at bounding box center [715, 535] width 658 height 64
click at [696, 503] on textarea "BEFORE trading, please email me gains estimate for a $60k cash raise. It looks …" at bounding box center [715, 535] width 658 height 64
click at [794, 503] on textarea "BEFORE trading, please email me gains estimate for a $60k cash raise. It looks …" at bounding box center [715, 535] width 658 height 64
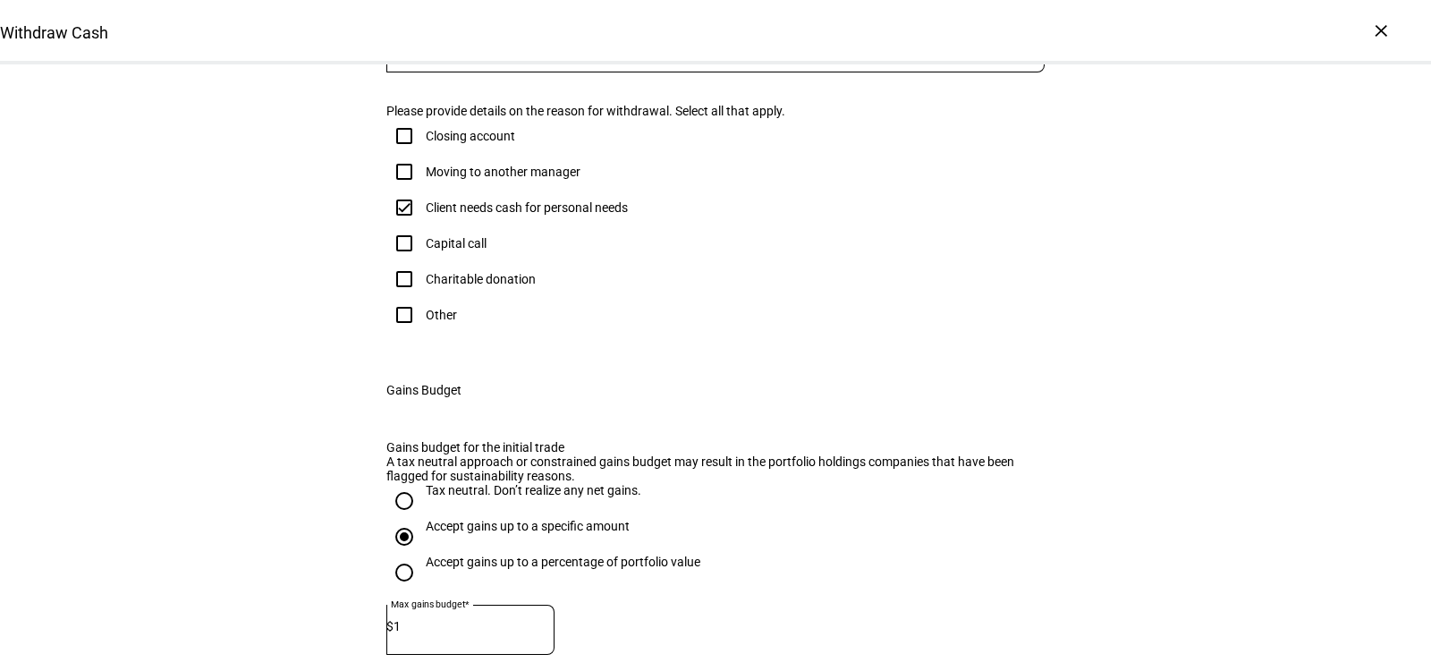
scroll to position [66, 0]
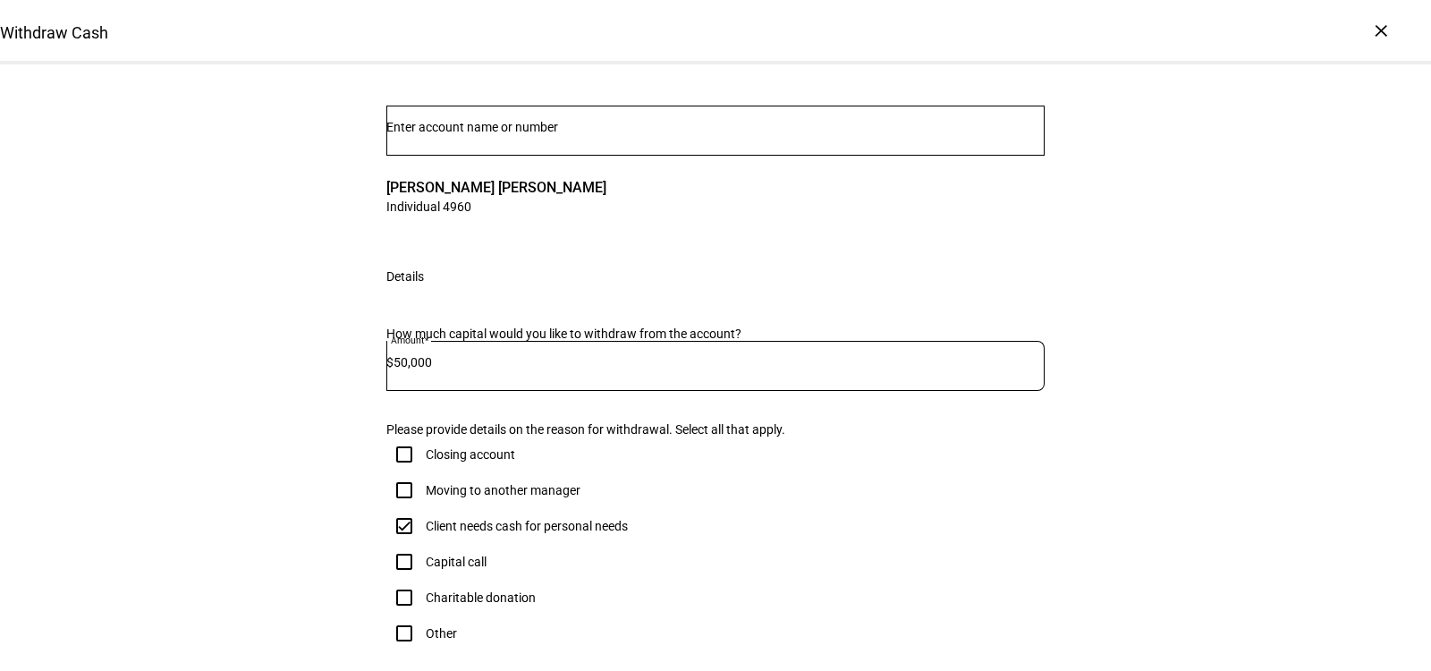
type textarea "BEFORE trading, please email me gains estimate for a $60k cash raise. It looks …"
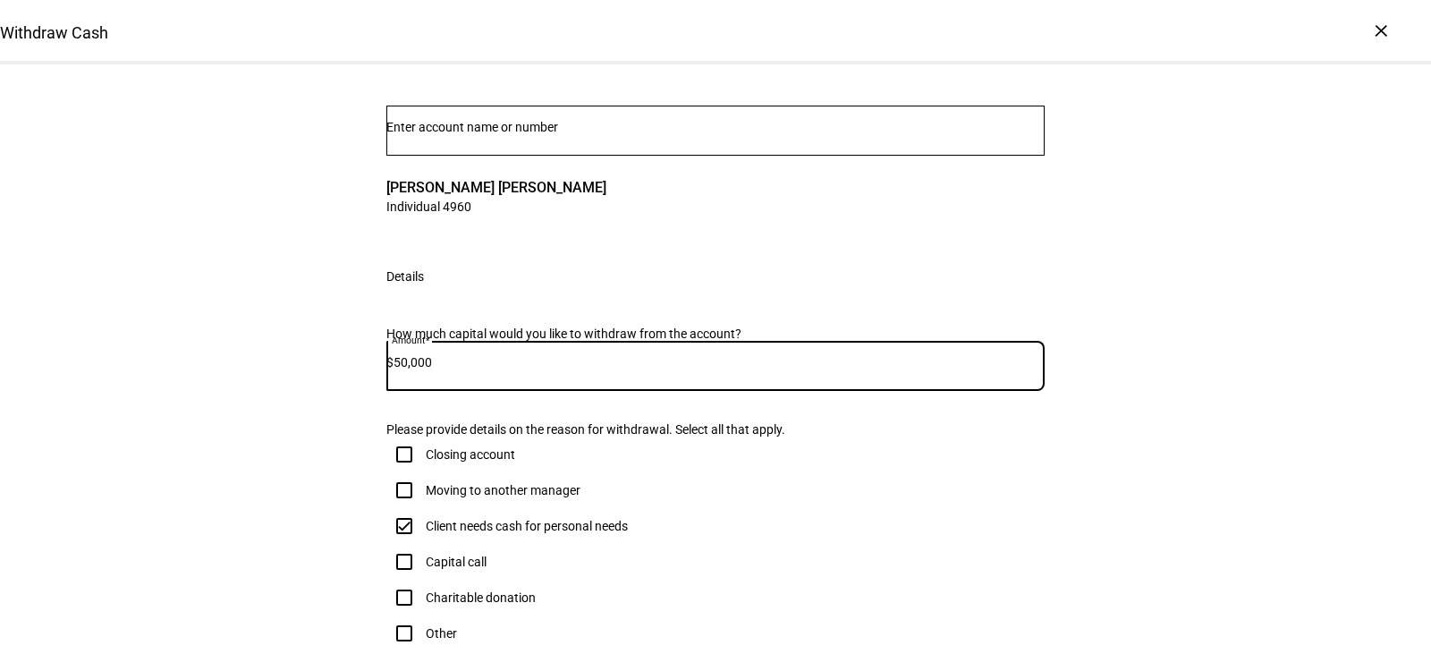
click at [417, 369] on input "50,000" at bounding box center [718, 362] width 651 height 14
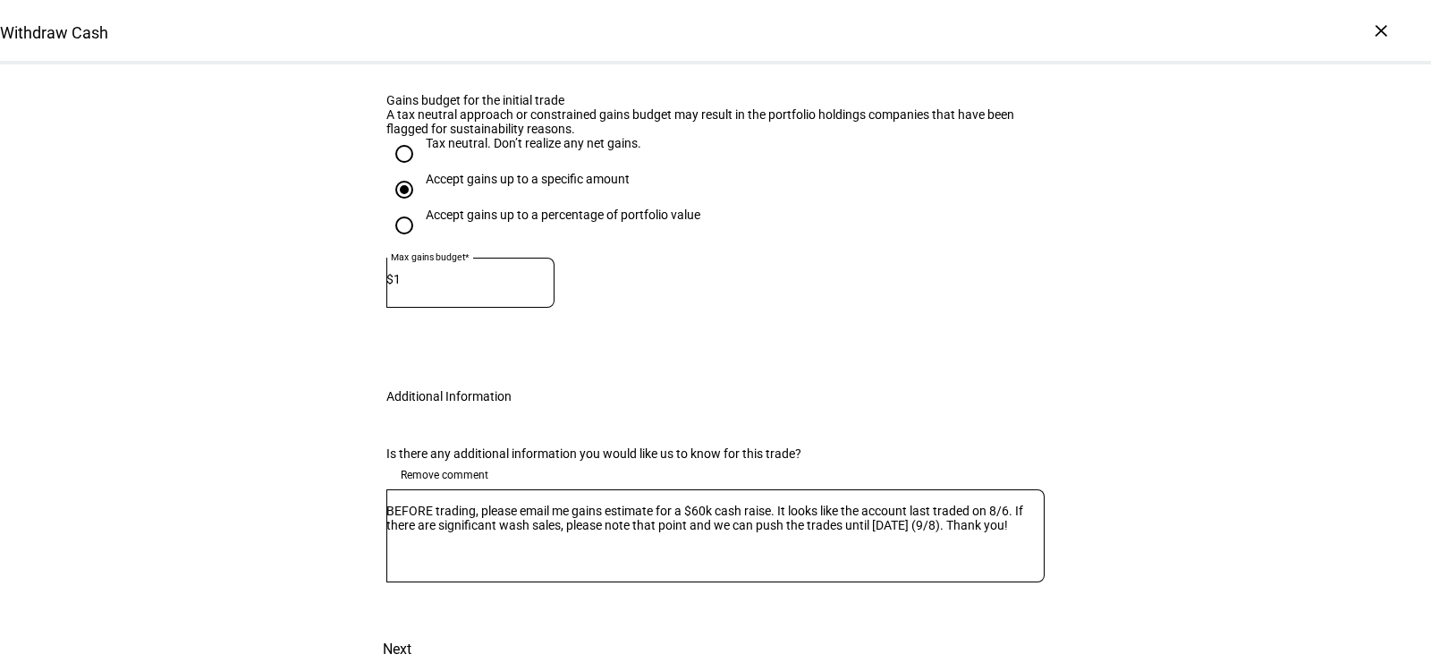
scroll to position [1131, 0]
type input "60,000"
click at [411, 628] on span "Next" at bounding box center [397, 649] width 29 height 43
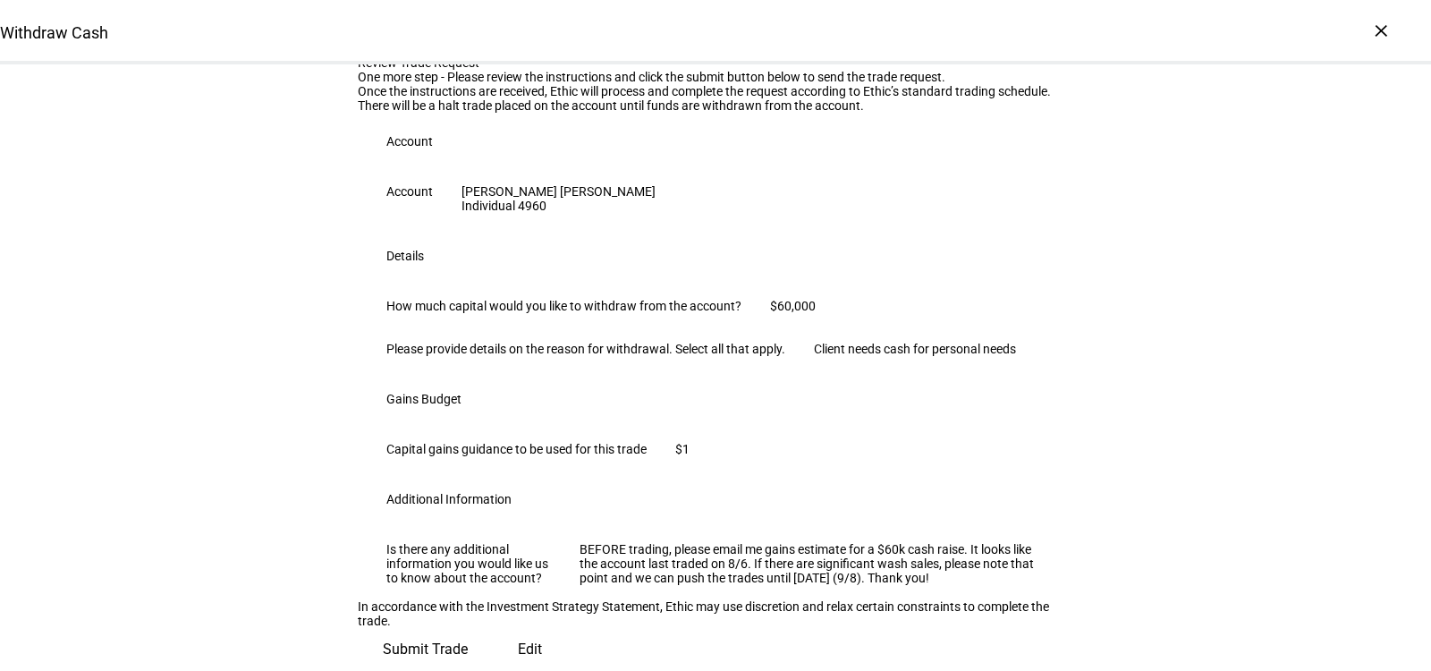
scroll to position [526, 0]
click at [468, 628] on span "Submit Trade" at bounding box center [425, 649] width 85 height 43
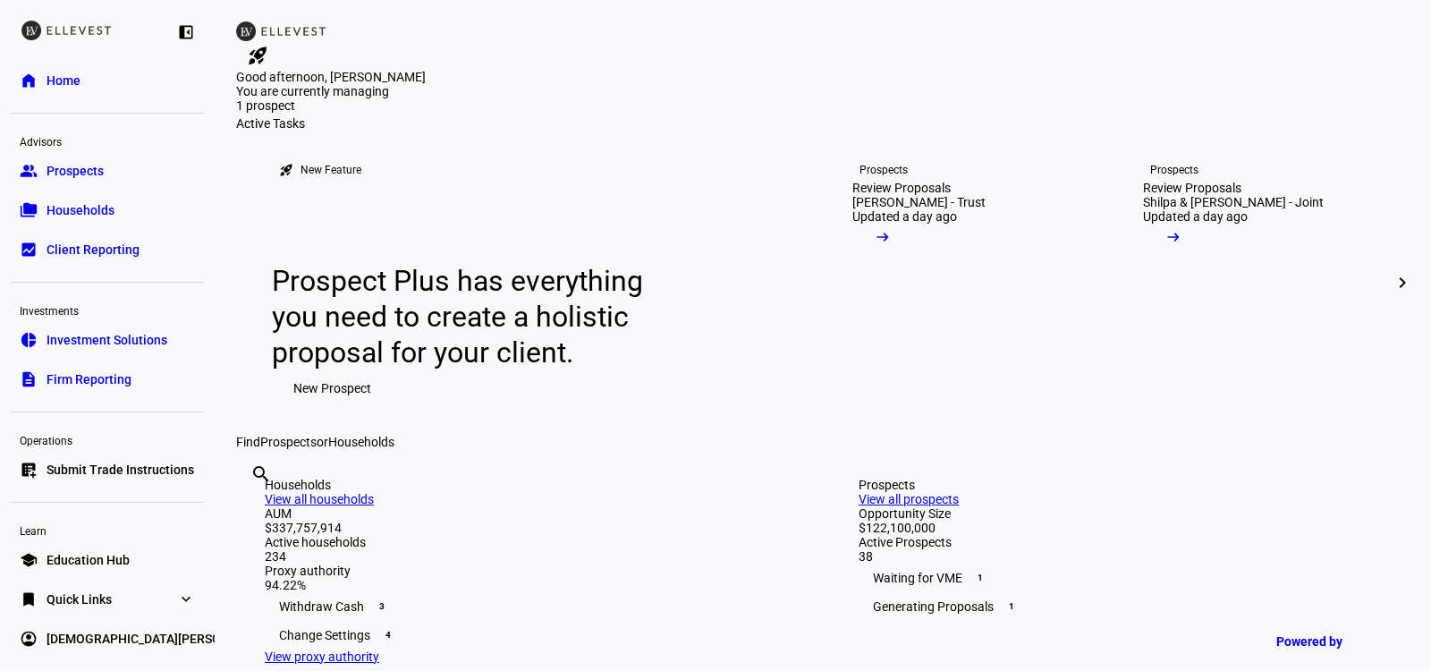
click at [97, 595] on span "Quick Links" at bounding box center [78, 599] width 65 height 18
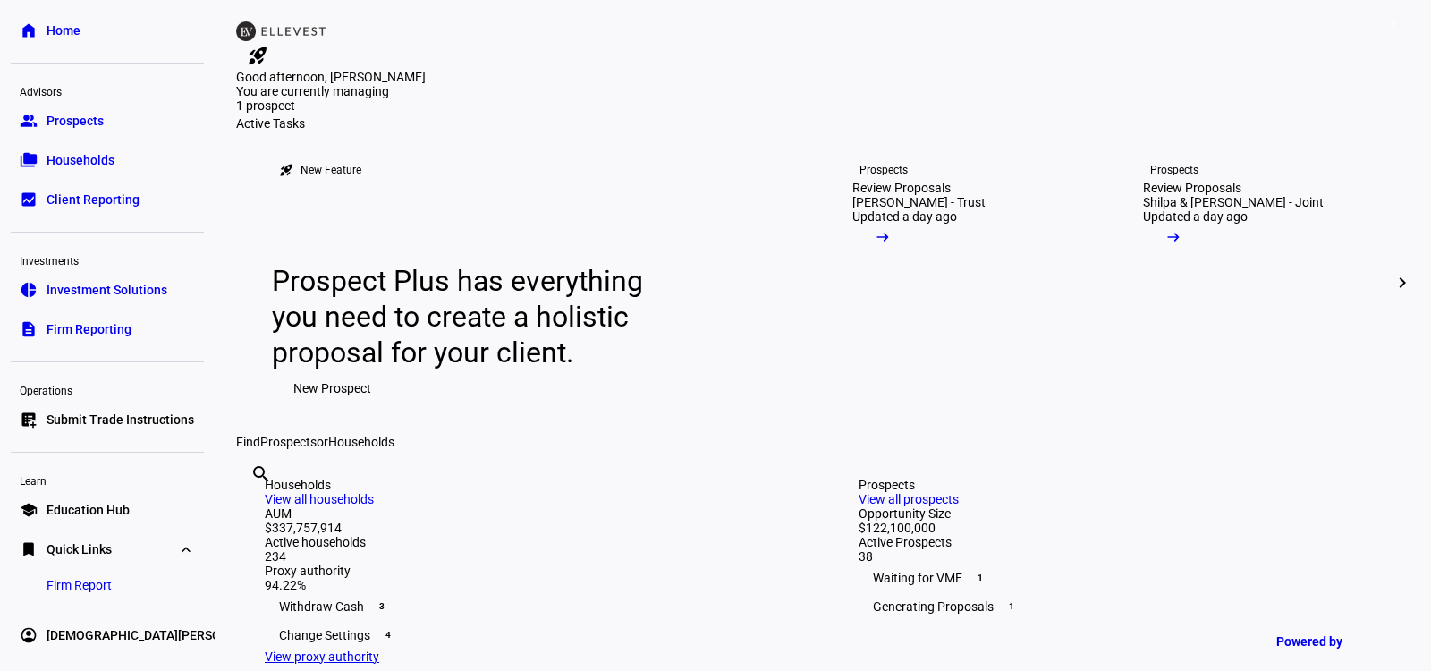
click at [91, 579] on span "Firm Report" at bounding box center [78, 585] width 65 height 18
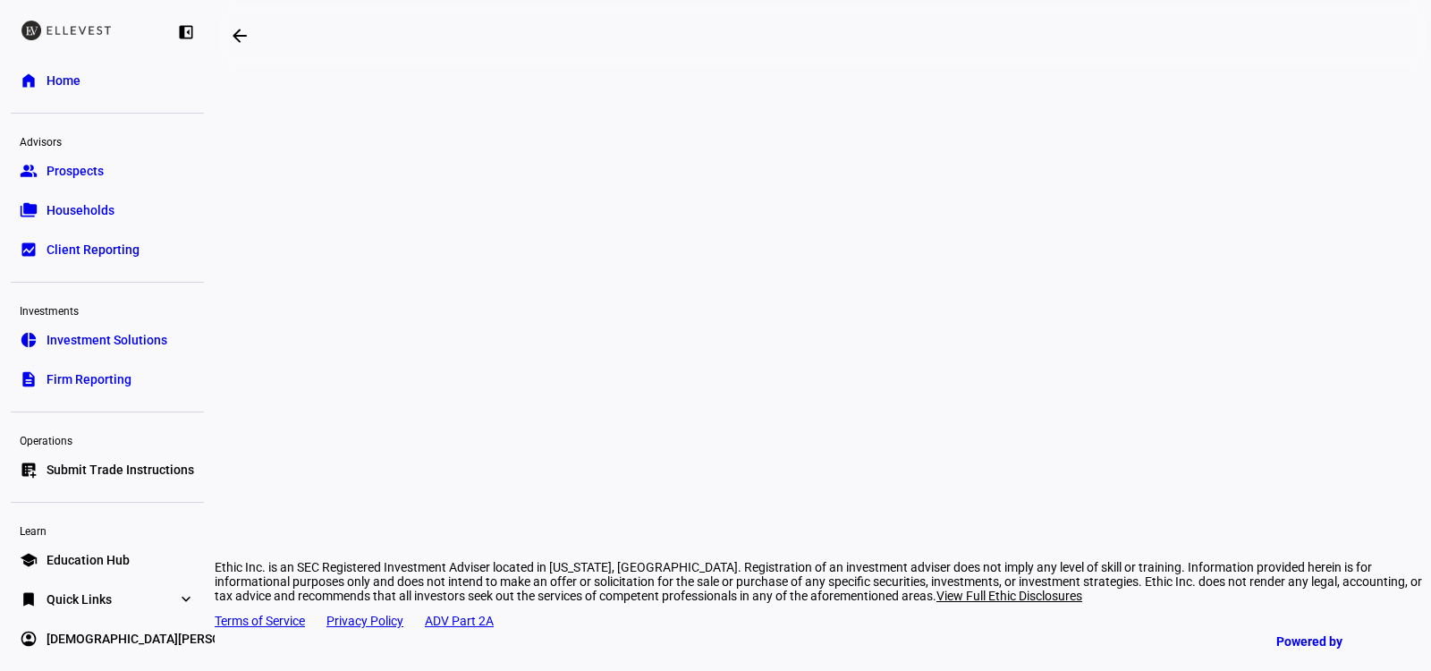
click at [1347, 332] on div "arrow_backwards Ethic Inc. is an SEC Registered Investment Adviser located in N…" at bounding box center [823, 335] width 1216 height 671
